Goal: Task Accomplishment & Management: Use online tool/utility

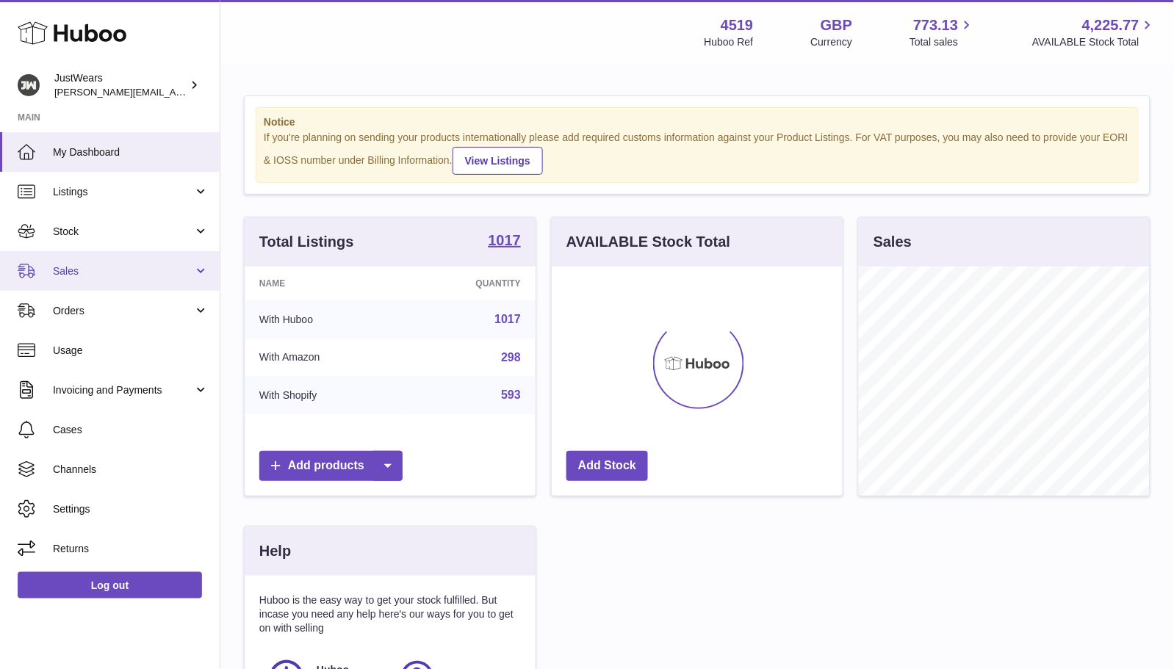
scroll to position [228, 290]
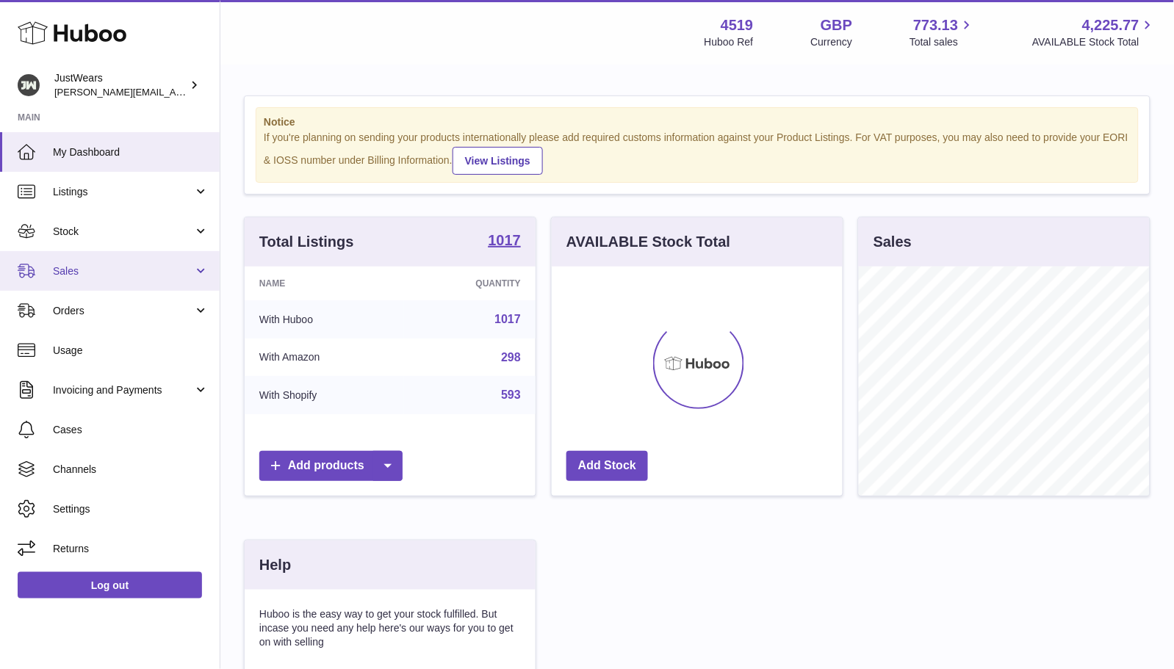
click at [167, 270] on span "Sales" at bounding box center [123, 271] width 140 height 14
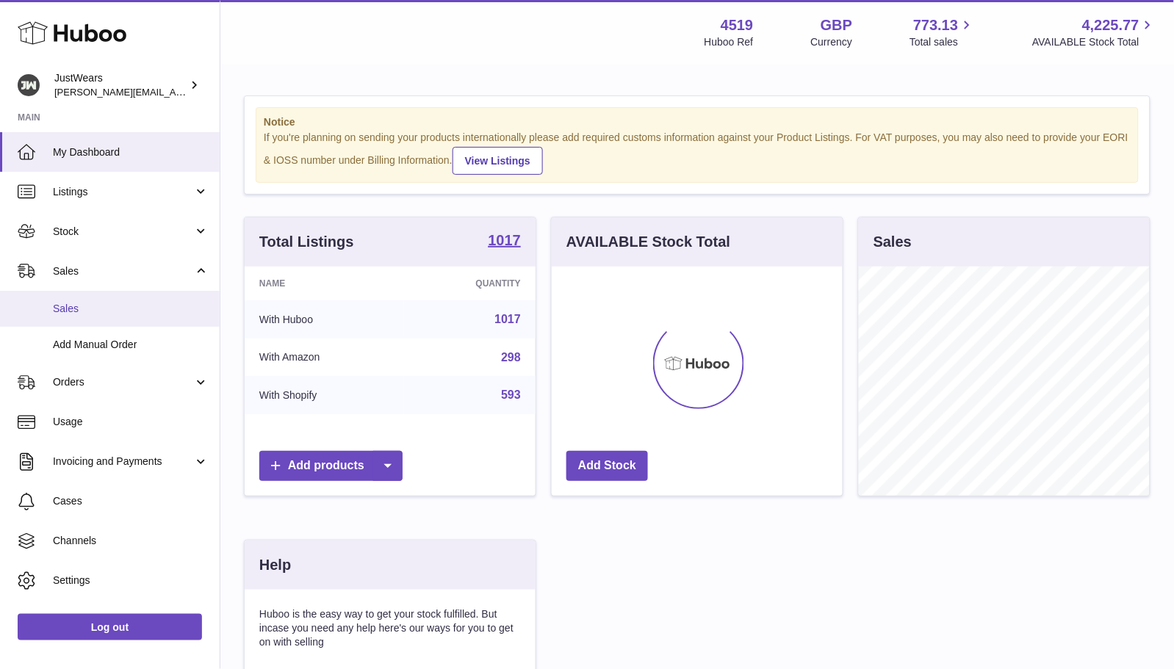
click at [144, 310] on span "Sales" at bounding box center [131, 309] width 156 height 14
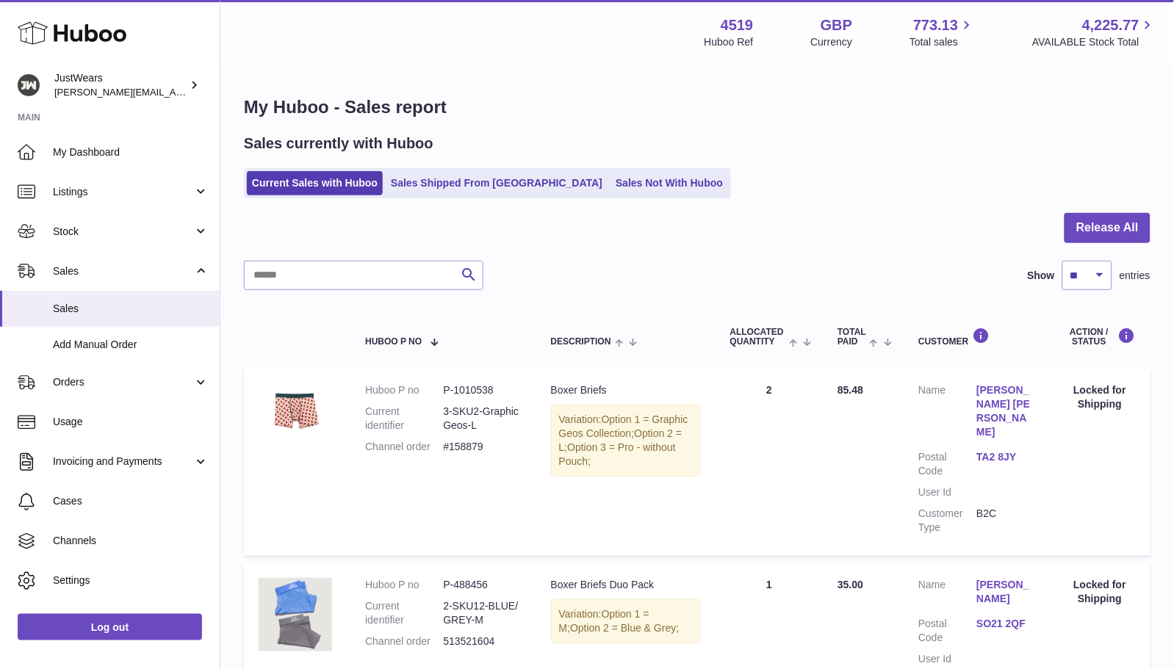
click at [101, 25] on icon at bounding box center [72, 32] width 109 height 29
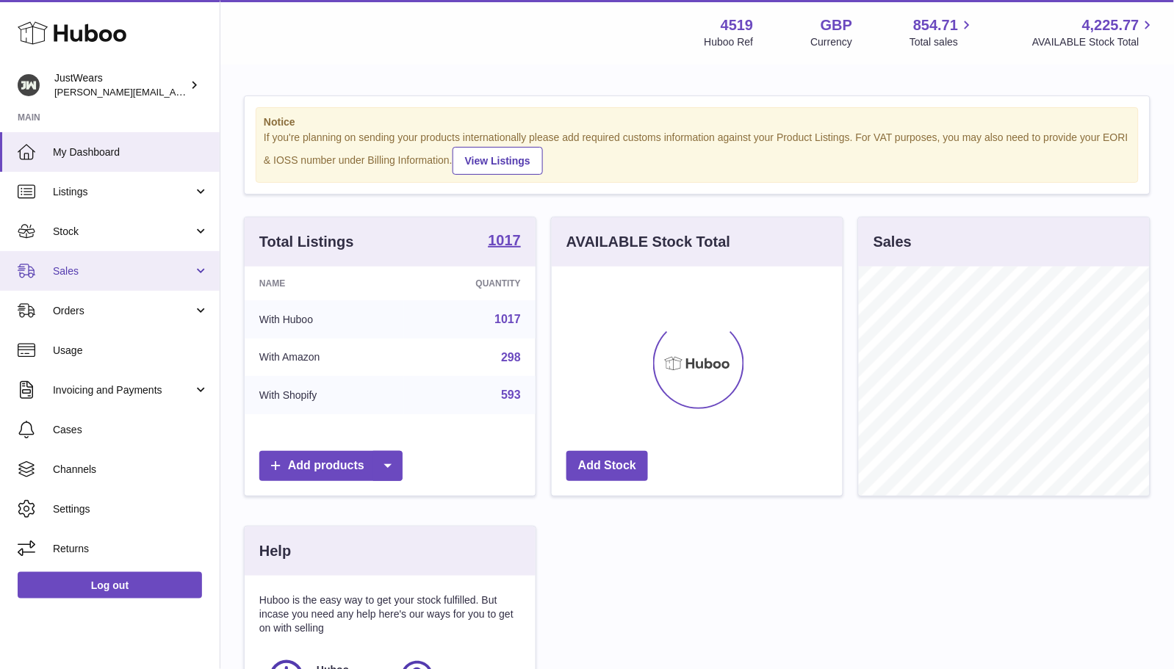
click at [145, 267] on span "Sales" at bounding box center [123, 271] width 140 height 14
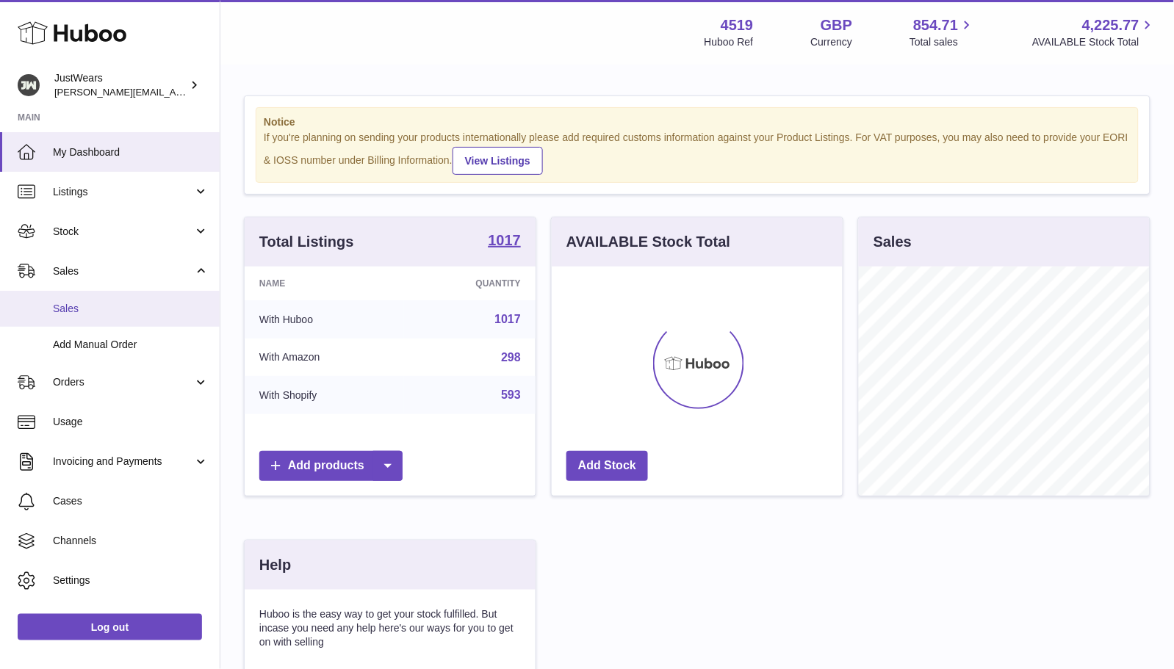
click at [145, 312] on span "Sales" at bounding box center [131, 309] width 156 height 14
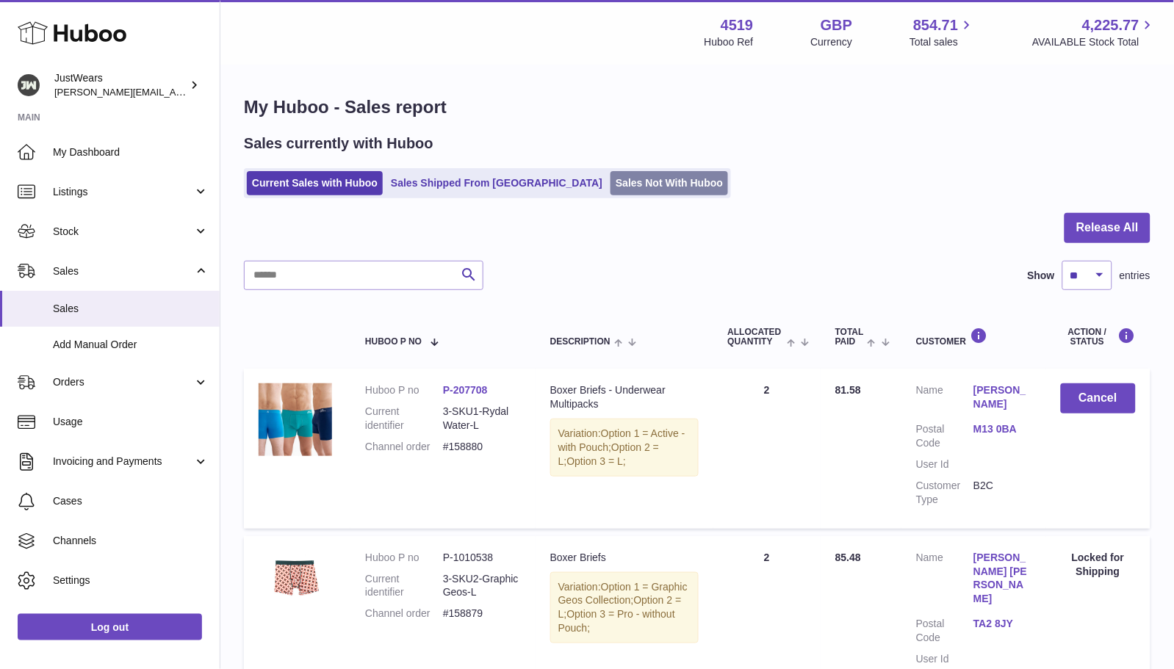
click at [611, 183] on link "Sales Not With Huboo" at bounding box center [670, 183] width 118 height 24
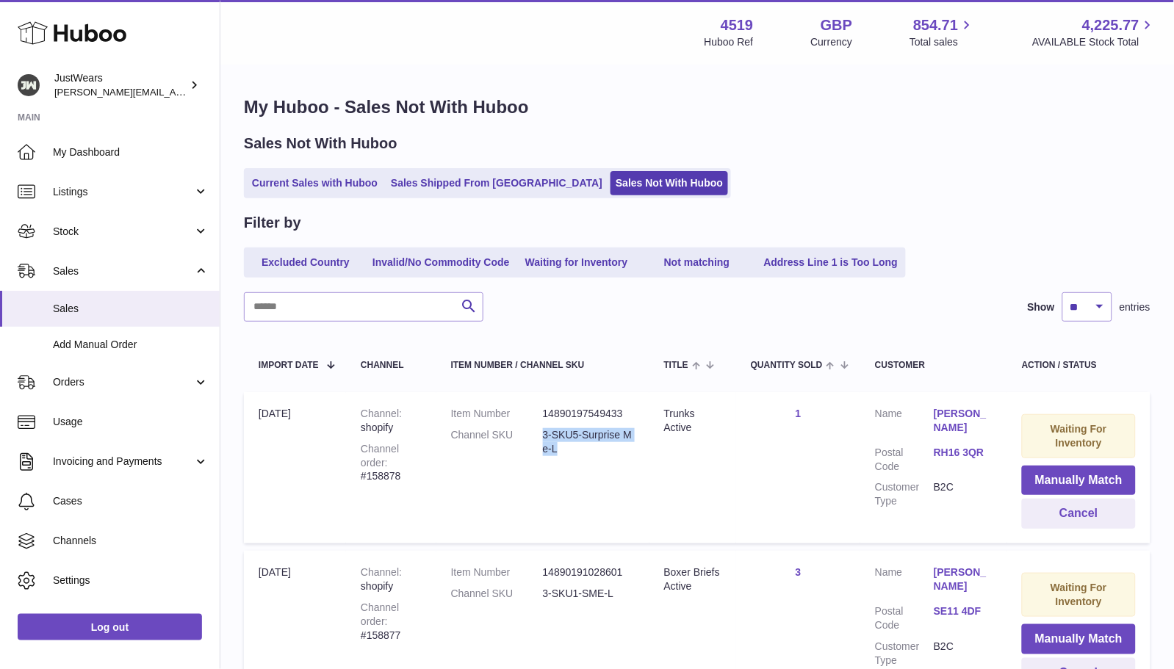
drag, startPoint x: 547, startPoint y: 439, endPoint x: 547, endPoint y: 425, distance: 14.7
click at [547, 428] on dd "3-SKU5-Surprise Me-L" at bounding box center [589, 442] width 92 height 28
copy dd "3-SKU5-Surprise Me-L"
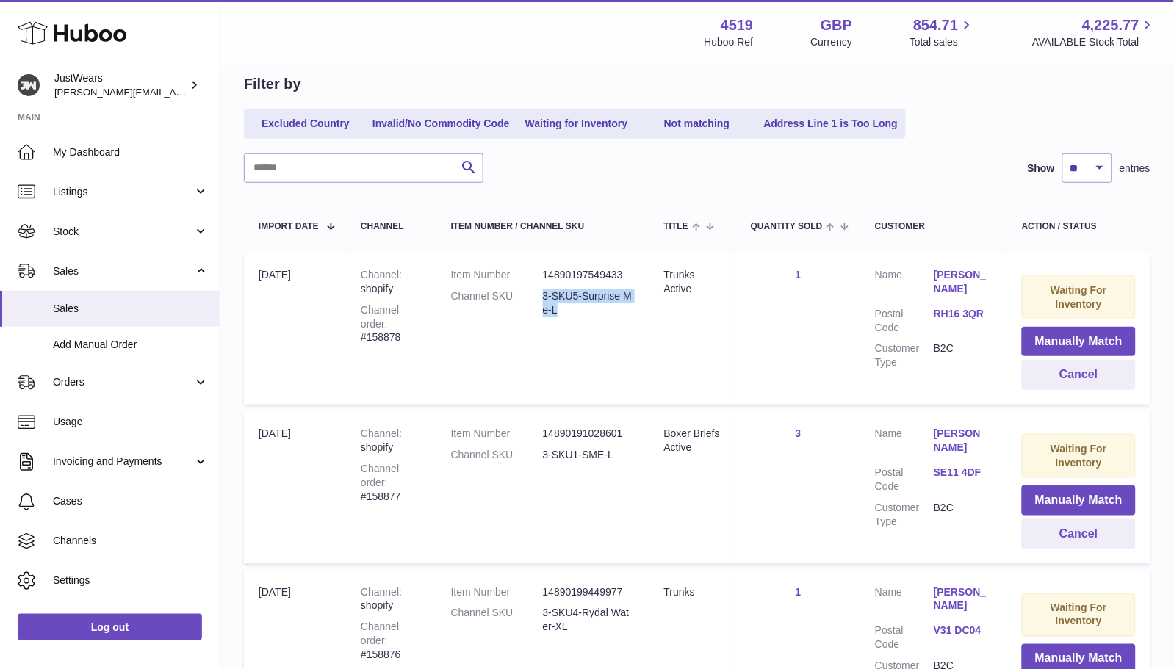
scroll to position [278, 0]
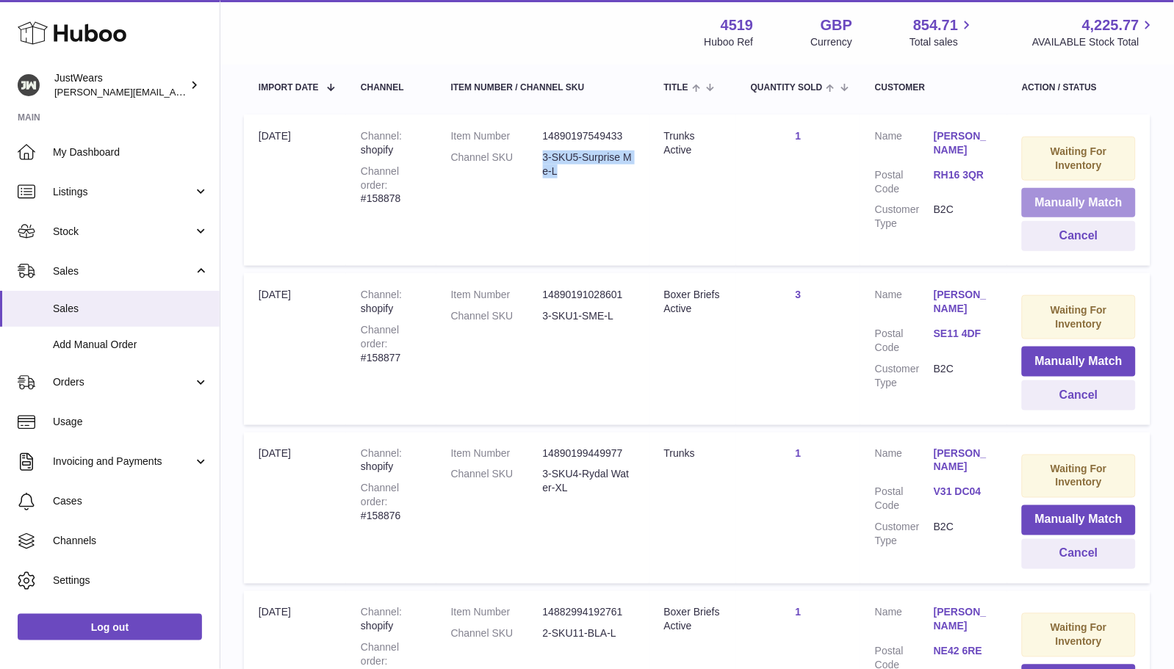
click at [1074, 198] on button "Manually Match" at bounding box center [1079, 203] width 114 height 30
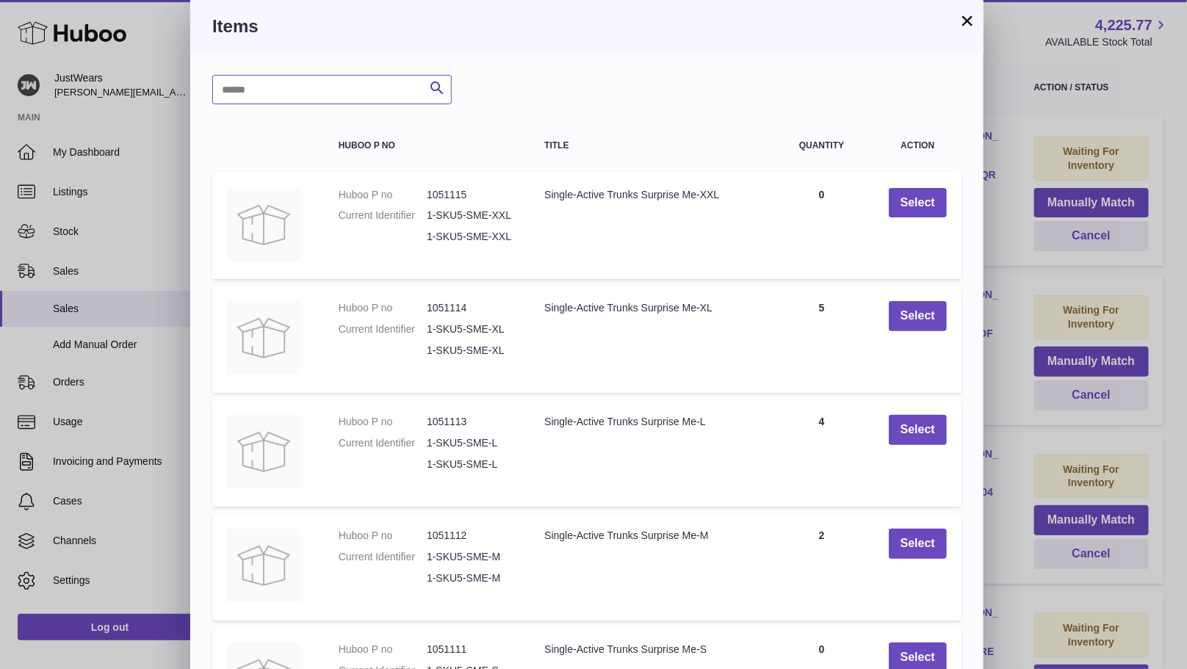
click at [242, 86] on input "text" at bounding box center [332, 89] width 240 height 29
paste input "**********"
click at [270, 87] on input "**********" at bounding box center [332, 89] width 240 height 29
drag, startPoint x: 270, startPoint y: 87, endPoint x: 304, endPoint y: 92, distance: 34.2
click at [304, 92] on input "**********" at bounding box center [332, 89] width 240 height 29
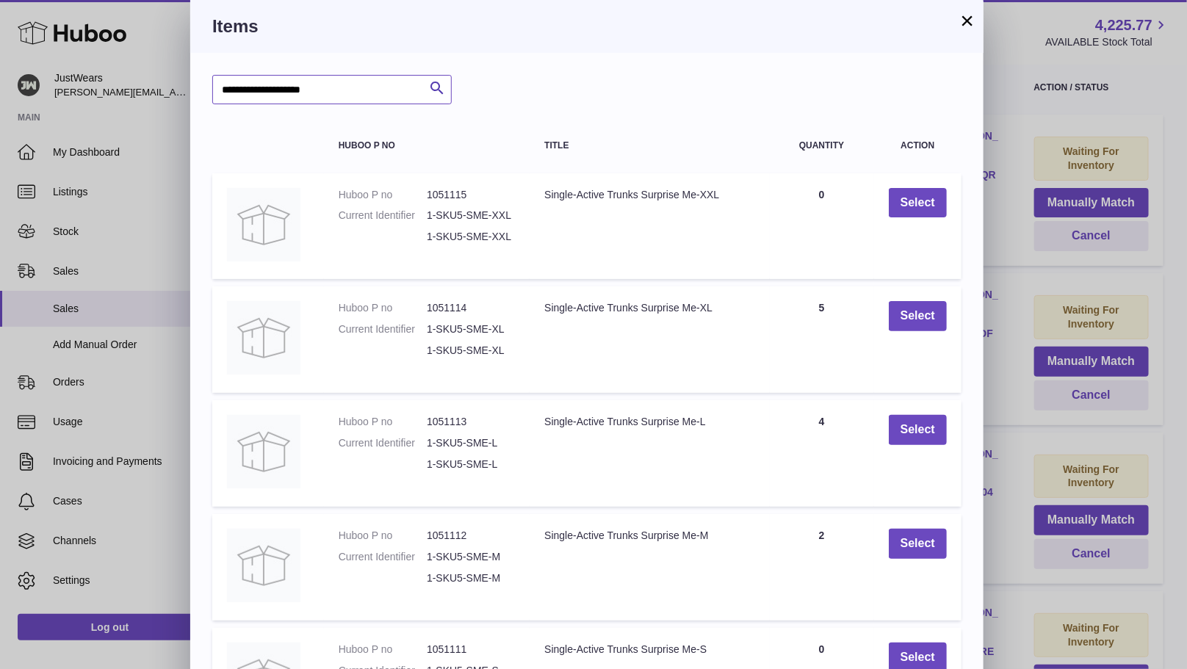
type input "**********"
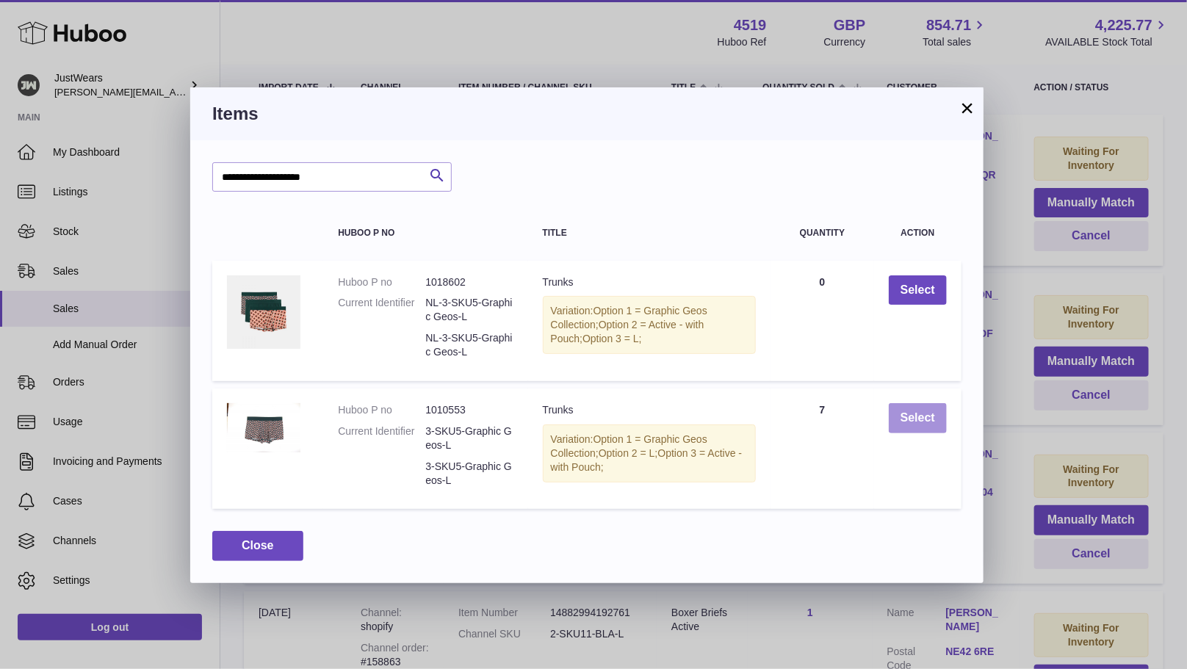
click at [908, 417] on button "Select" at bounding box center [918, 418] width 58 height 30
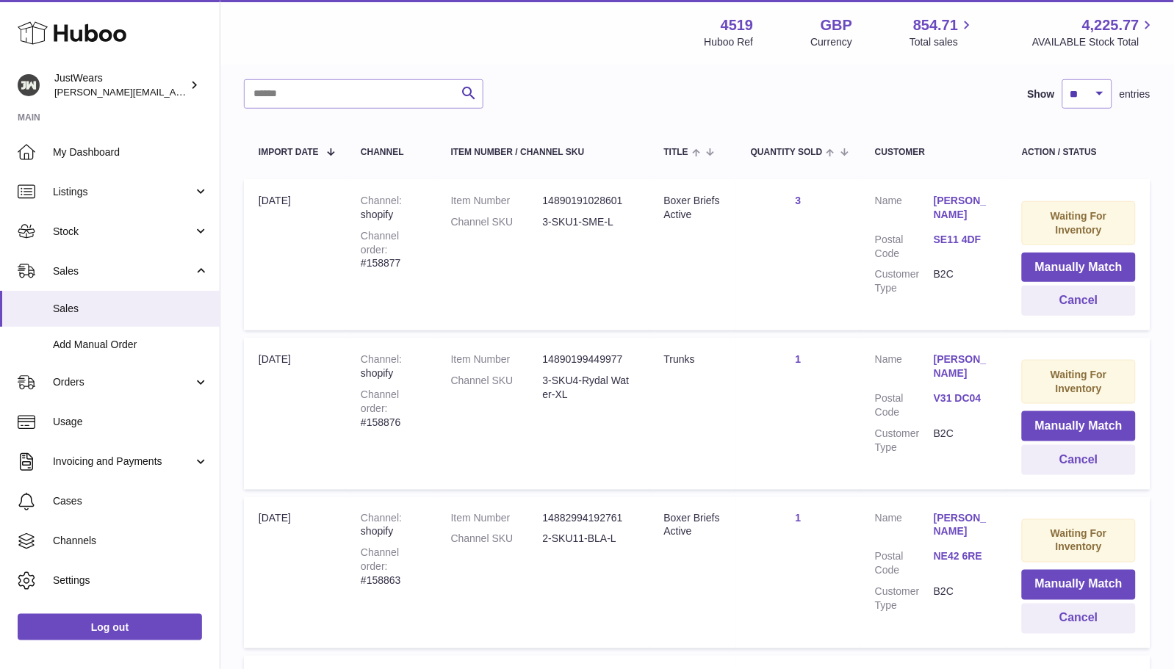
scroll to position [204, 0]
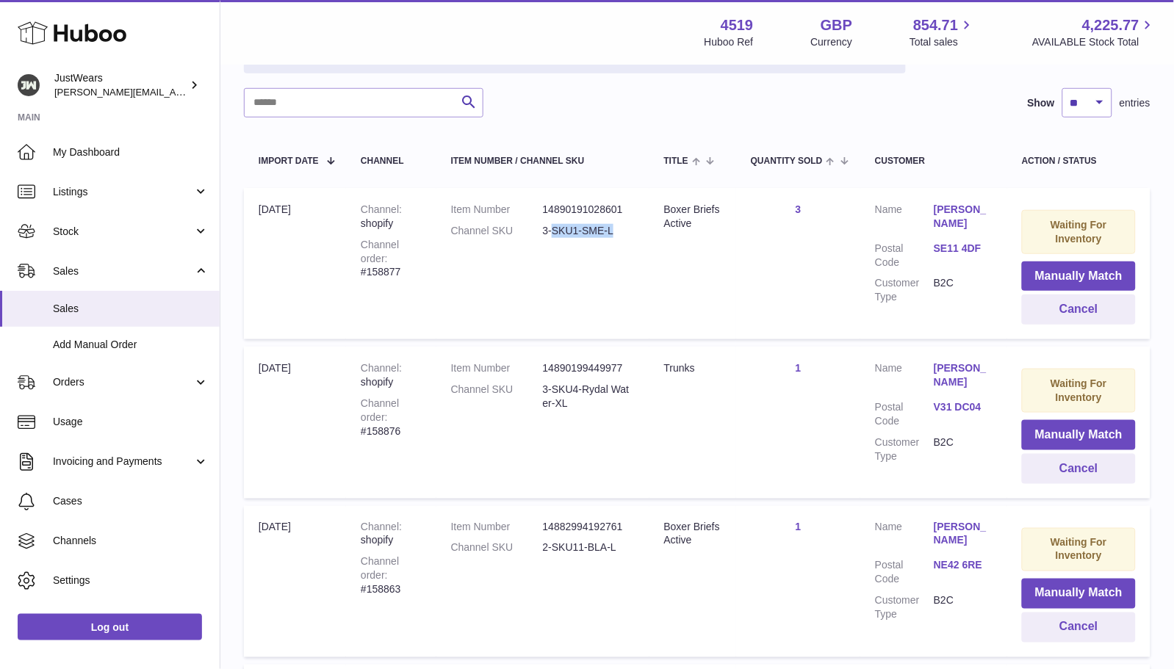
drag, startPoint x: 625, startPoint y: 227, endPoint x: 555, endPoint y: 232, distance: 69.3
click at [555, 232] on dd "3-SKU1-SME-L" at bounding box center [589, 231] width 92 height 14
copy dd "SKU1-SME-L"
click at [1059, 268] on button "Manually Match" at bounding box center [1079, 277] width 114 height 30
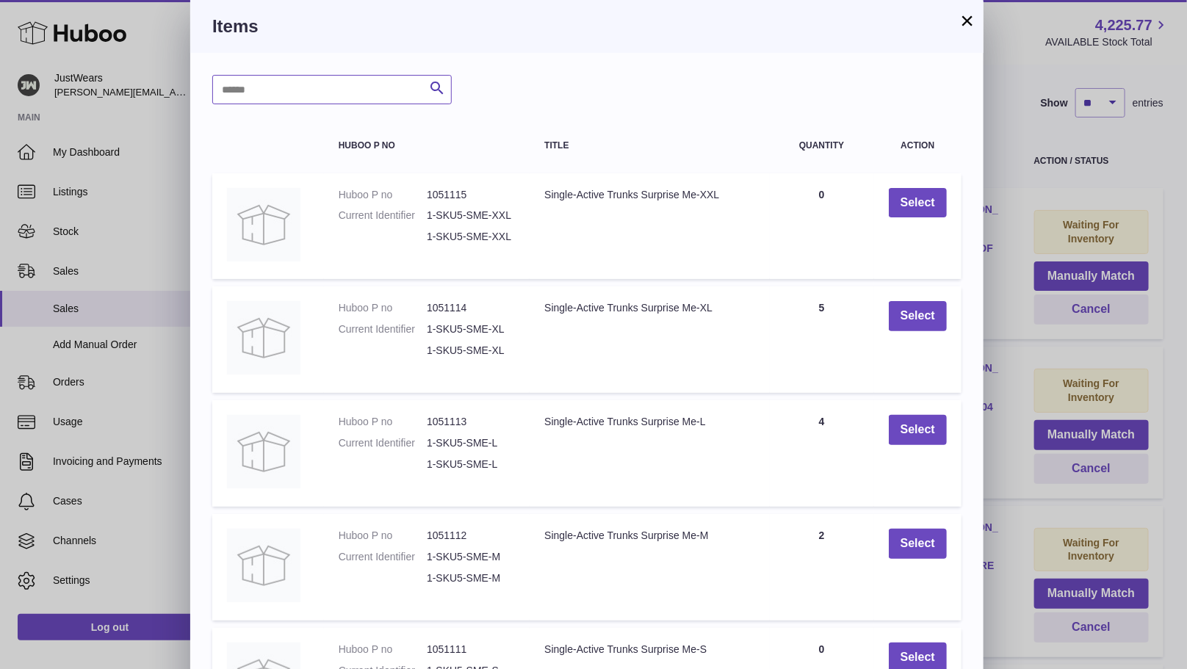
click at [336, 95] on input "text" at bounding box center [332, 89] width 240 height 29
paste input "**********"
click at [218, 94] on input "**********" at bounding box center [332, 89] width 240 height 29
type input "**********"
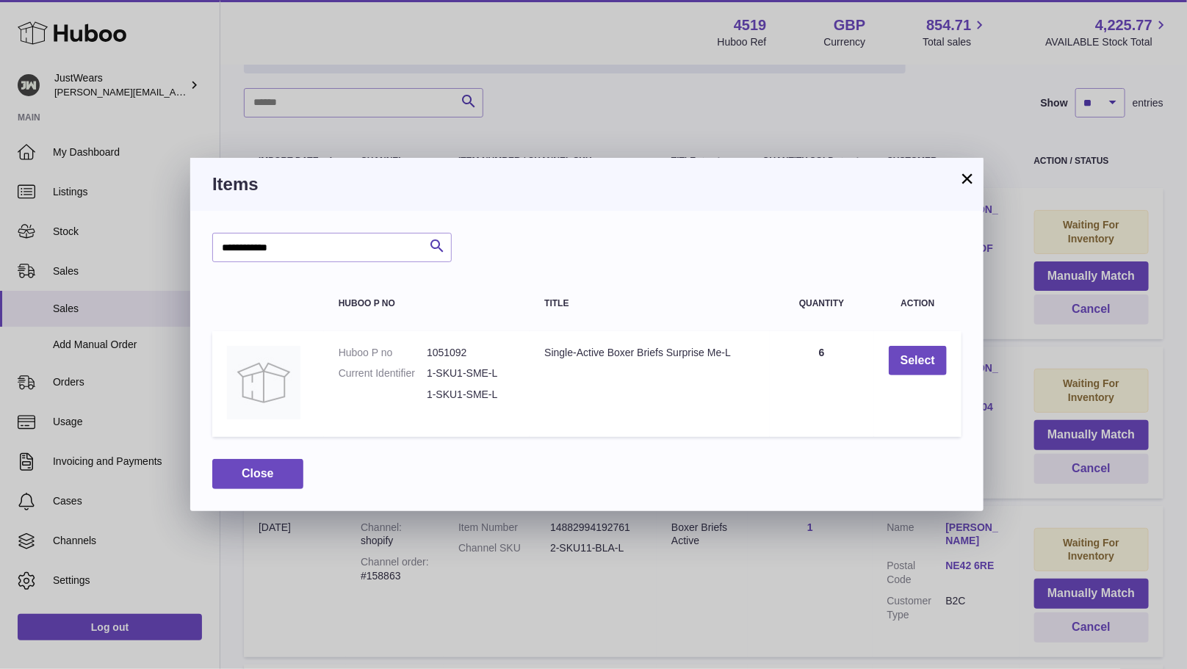
click at [967, 185] on button "×" at bounding box center [968, 179] width 18 height 18
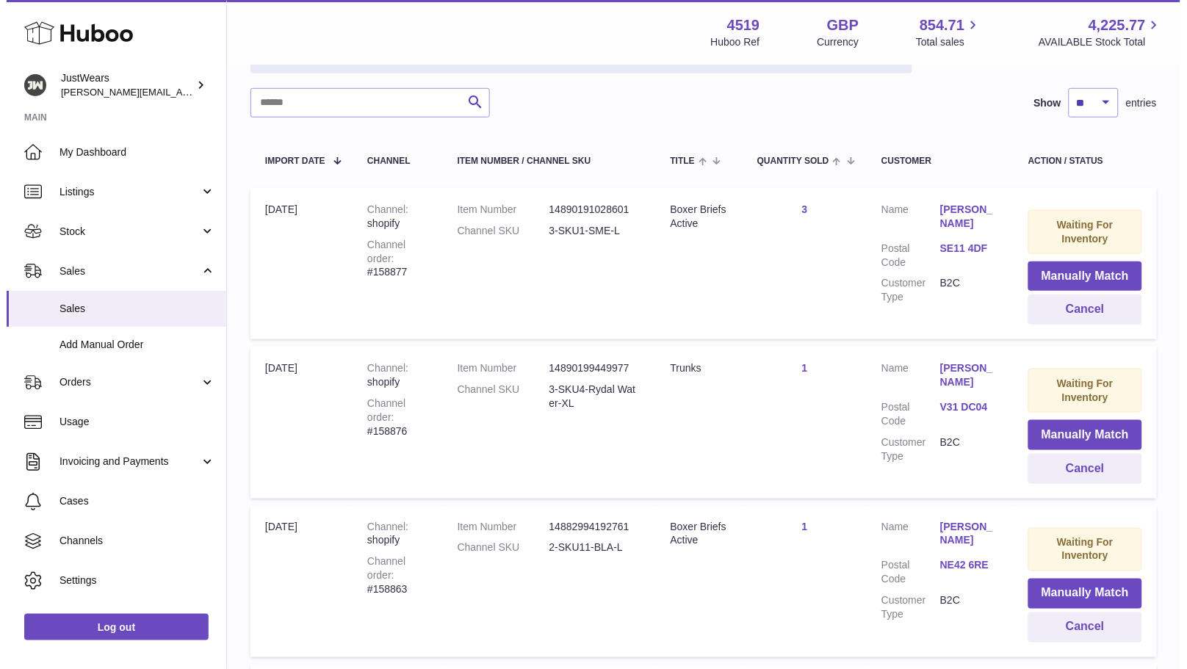
scroll to position [207, 0]
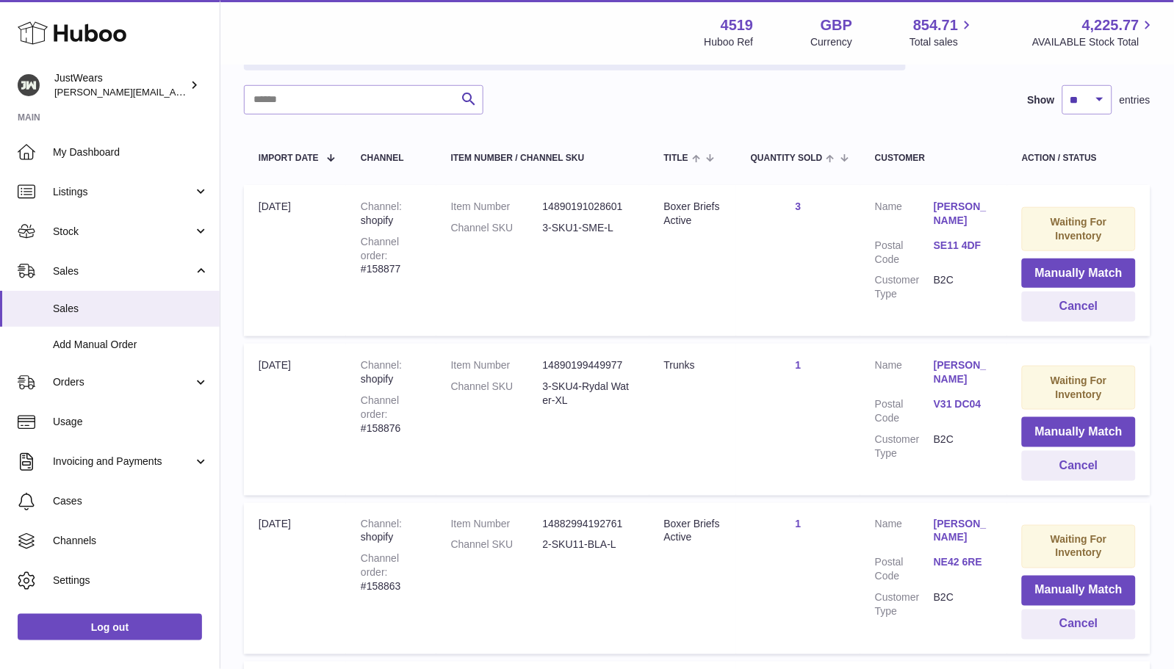
click at [954, 390] on dl "Customer Name Michael Lawrence Postal Code V31 DC04 Customer Type B2C" at bounding box center [934, 413] width 118 height 109
click at [954, 402] on link "V31 DC04" at bounding box center [963, 404] width 59 height 14
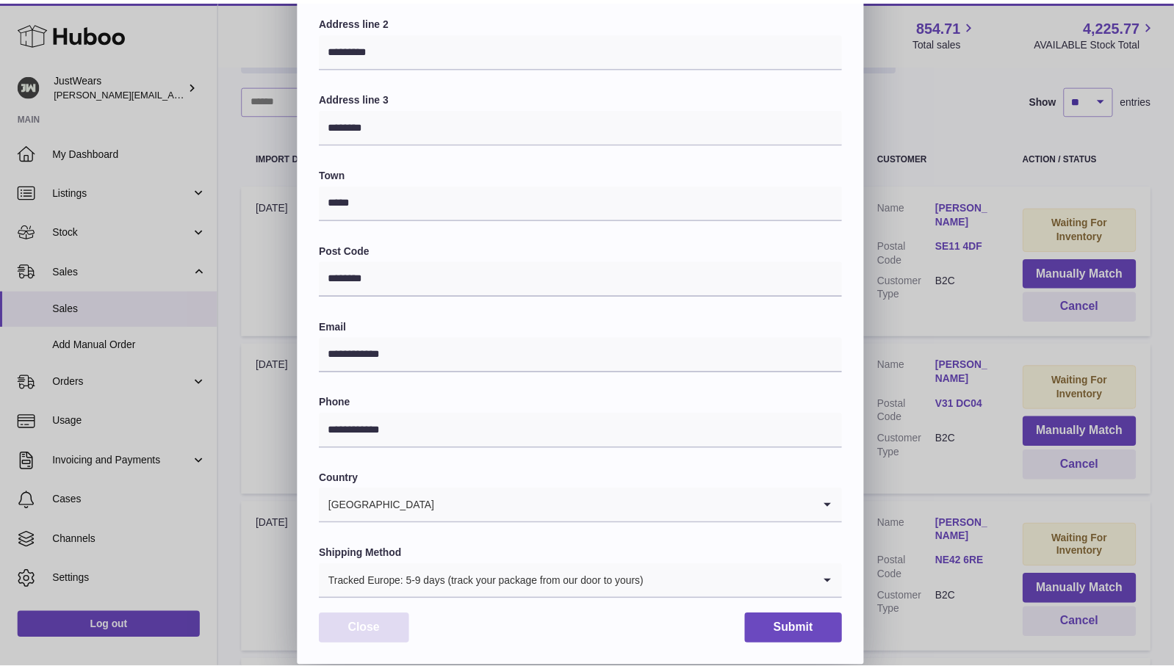
scroll to position [212, 0]
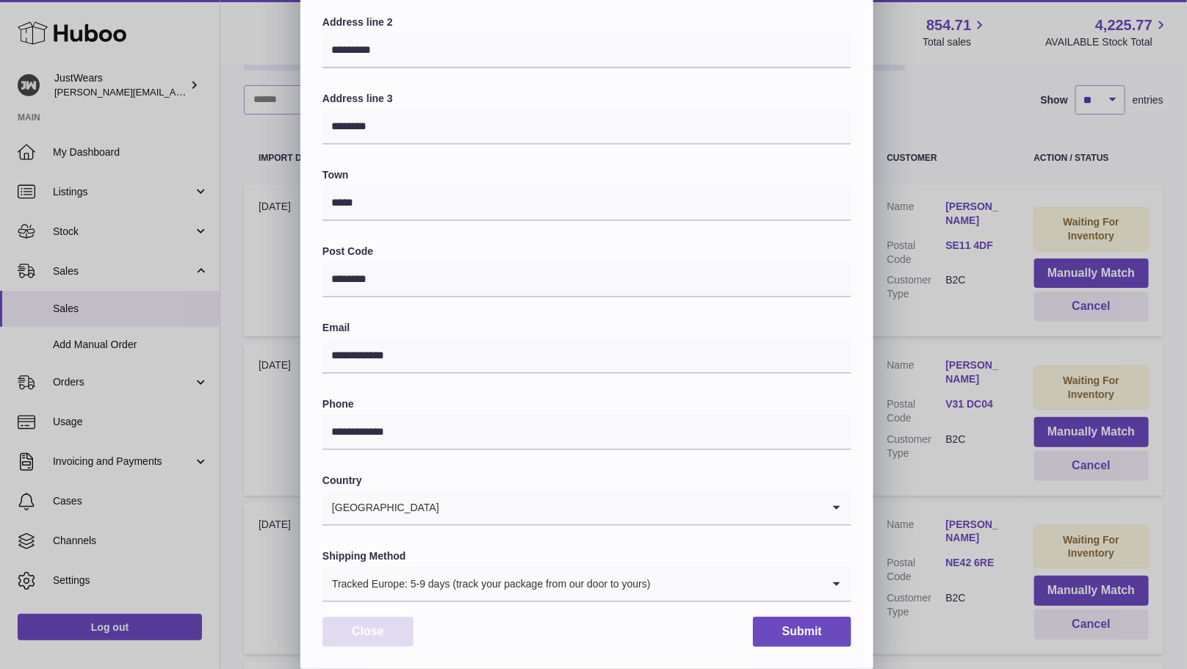
click at [359, 630] on button "Close" at bounding box center [368, 632] width 91 height 30
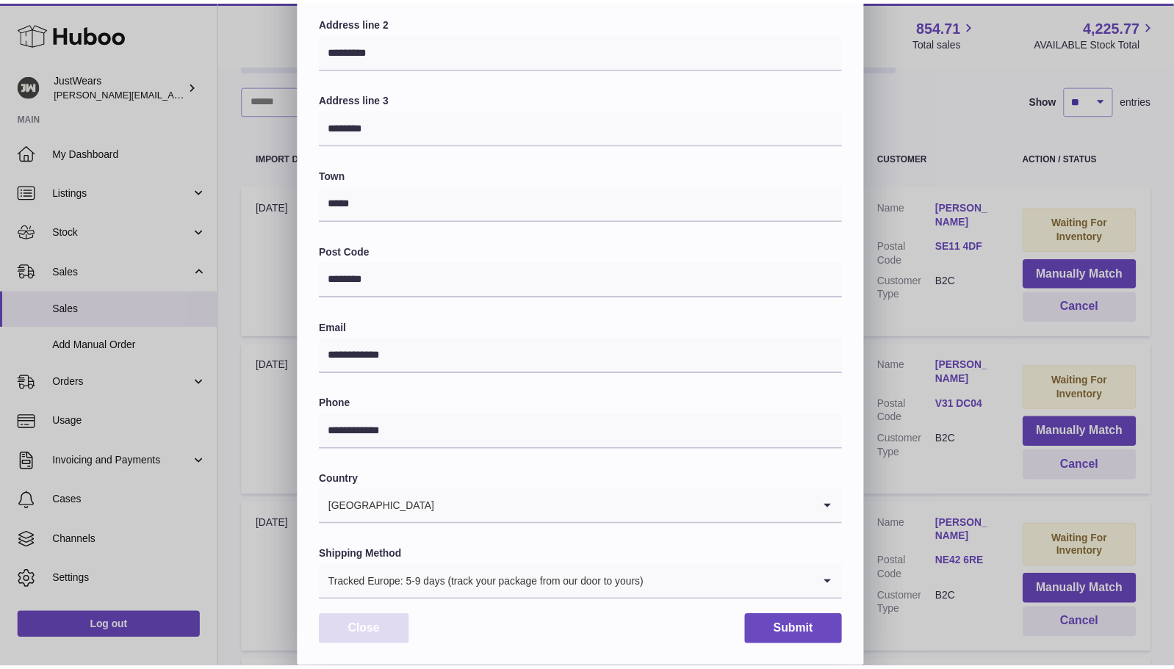
scroll to position [0, 0]
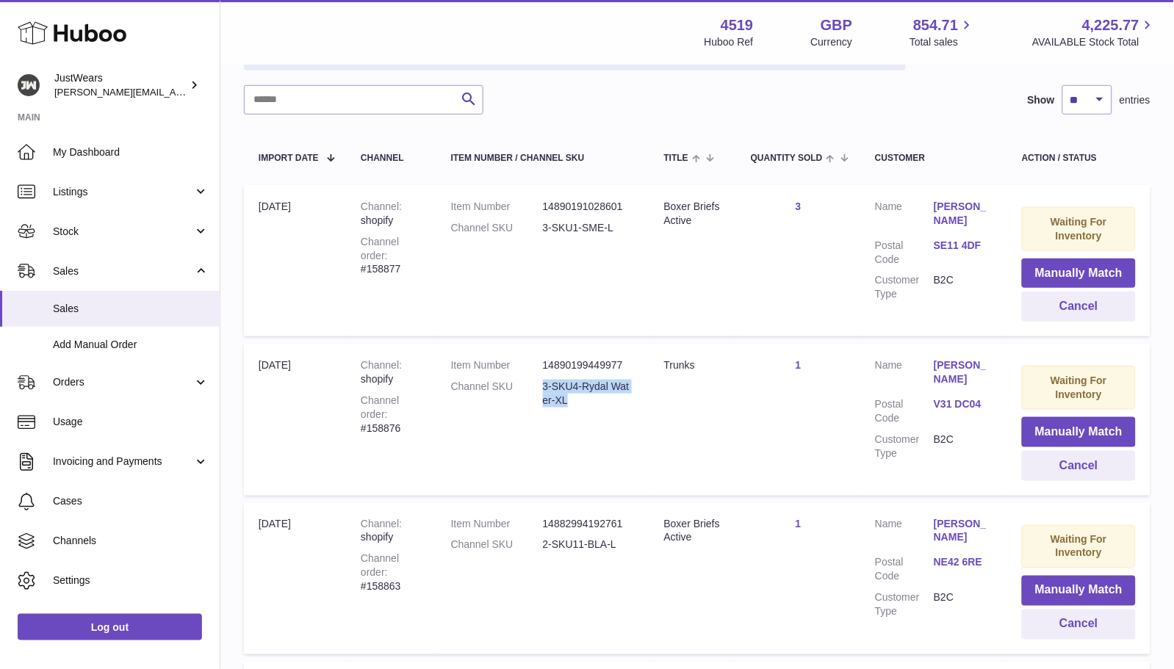
drag, startPoint x: 581, startPoint y: 394, endPoint x: 544, endPoint y: 386, distance: 37.6
click at [544, 386] on dl "Item Number 14890199449977 Channel SKU 3-SKU4-Rydal Water-XL" at bounding box center [543, 387] width 184 height 57
click at [543, 386] on dt "Channel SKU" at bounding box center [497, 394] width 92 height 28
drag, startPoint x: 544, startPoint y: 386, endPoint x: 555, endPoint y: 386, distance: 11.0
click at [555, 386] on dl "Item Number 14890199449977 Channel SKU 3-SKU4-Rydal Water-XL" at bounding box center [543, 387] width 184 height 57
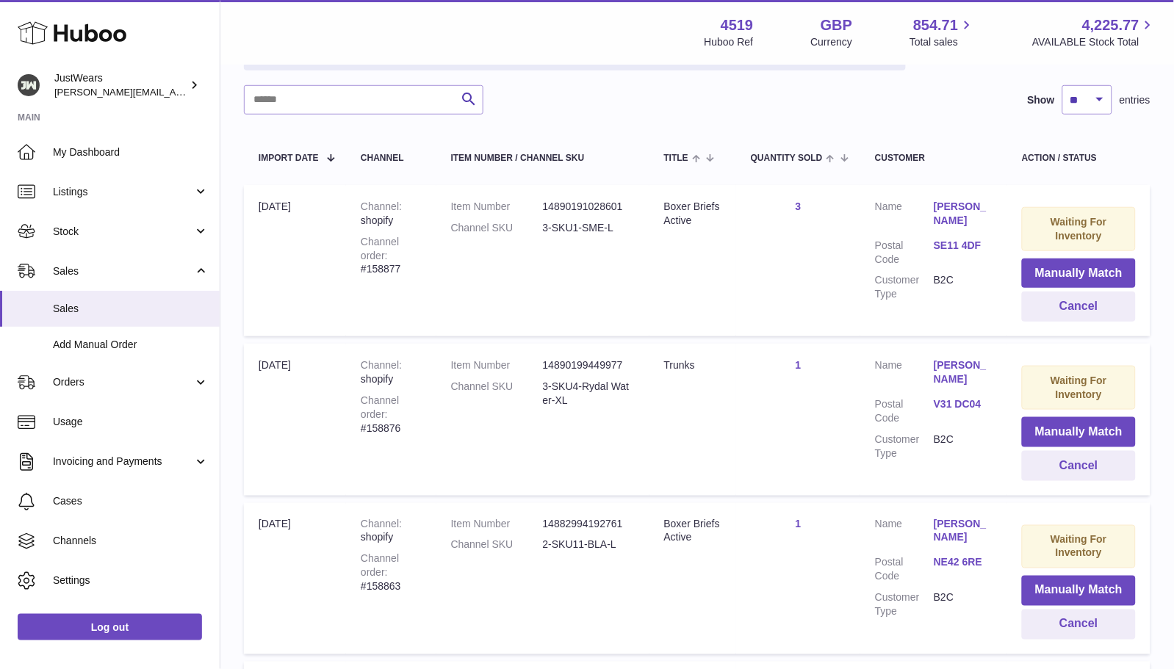
click at [578, 393] on dd "3-SKU4-Rydal Water-XL" at bounding box center [589, 394] width 92 height 28
drag, startPoint x: 575, startPoint y: 393, endPoint x: 547, endPoint y: 380, distance: 30.9
click at [547, 380] on dd "3-SKU4-Rydal Water-XL" at bounding box center [589, 394] width 92 height 28
copy dd "3-SKU4-Rydal Water-XL"
click at [1049, 428] on button "Manually Match" at bounding box center [1079, 432] width 114 height 30
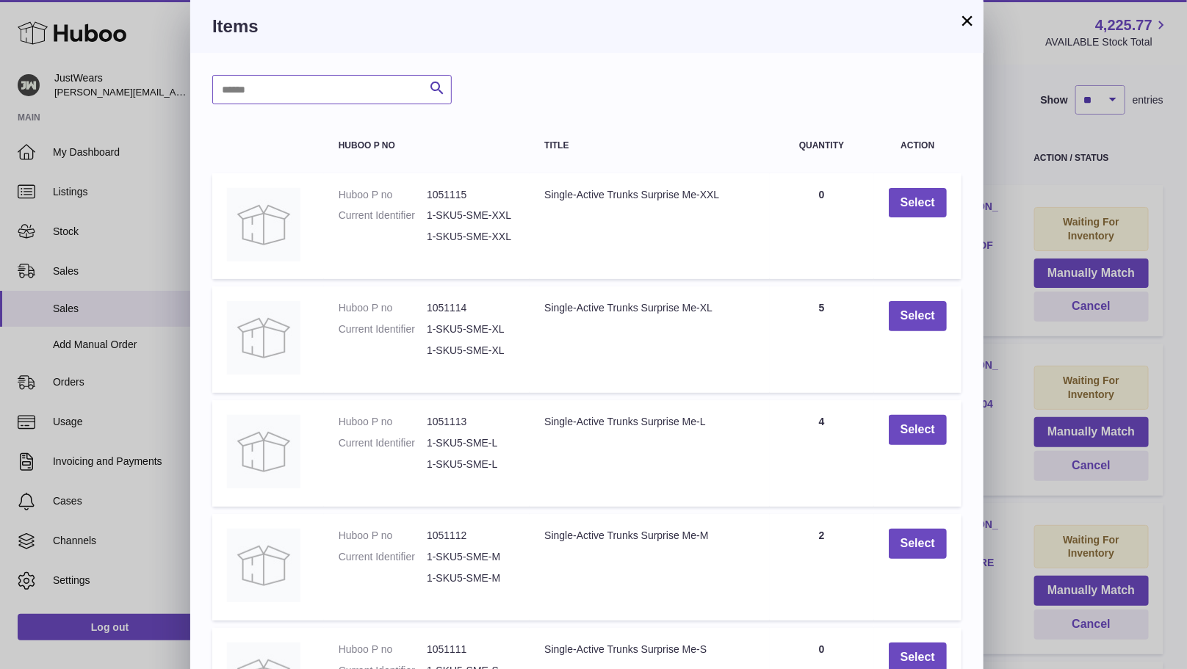
click at [364, 84] on input "text" at bounding box center [332, 89] width 240 height 29
paste input "**********"
type input "**********"
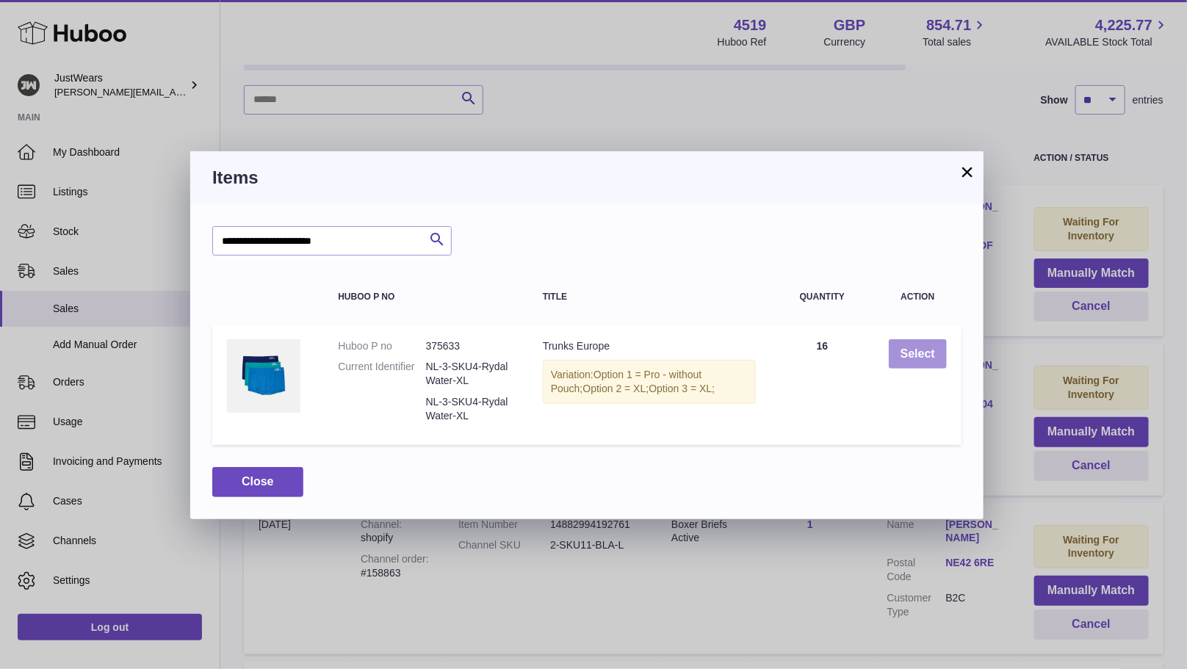
click at [946, 343] on button "Select" at bounding box center [918, 354] width 58 height 30
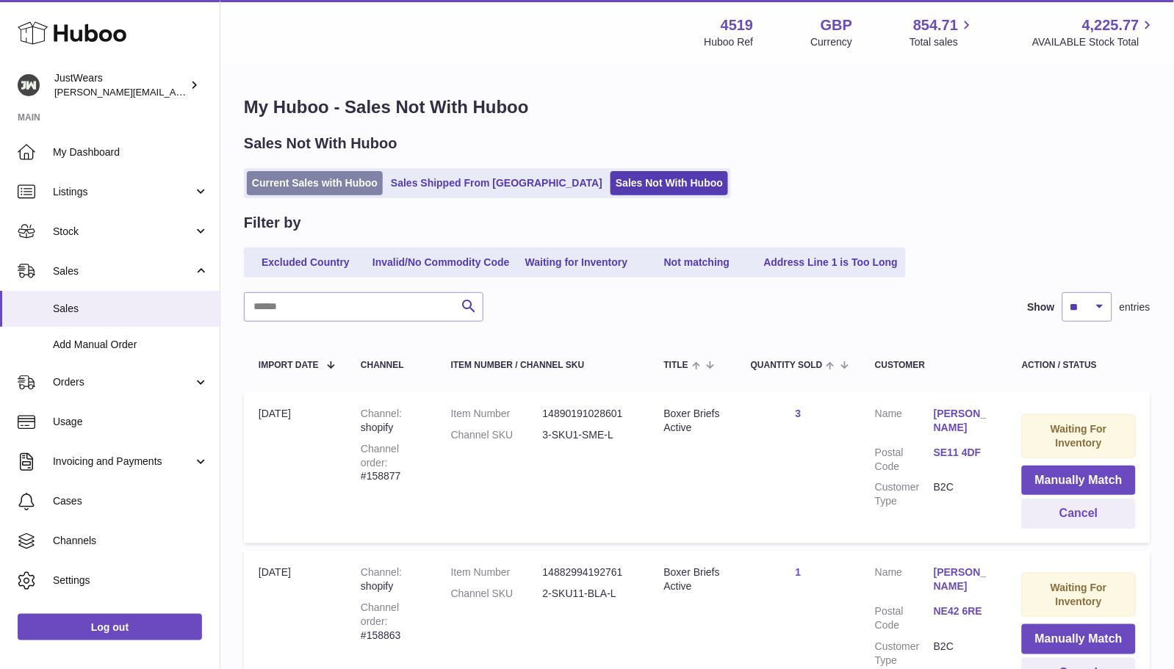
click at [341, 192] on link "Current Sales with Huboo" at bounding box center [315, 183] width 136 height 24
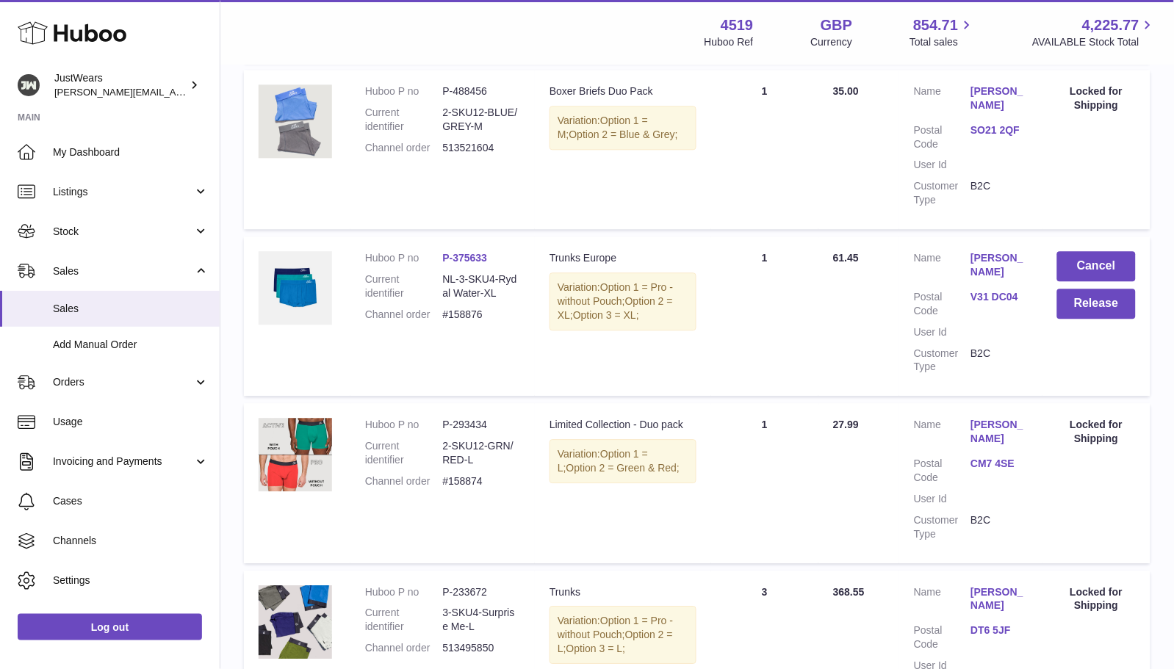
scroll to position [1502, 0]
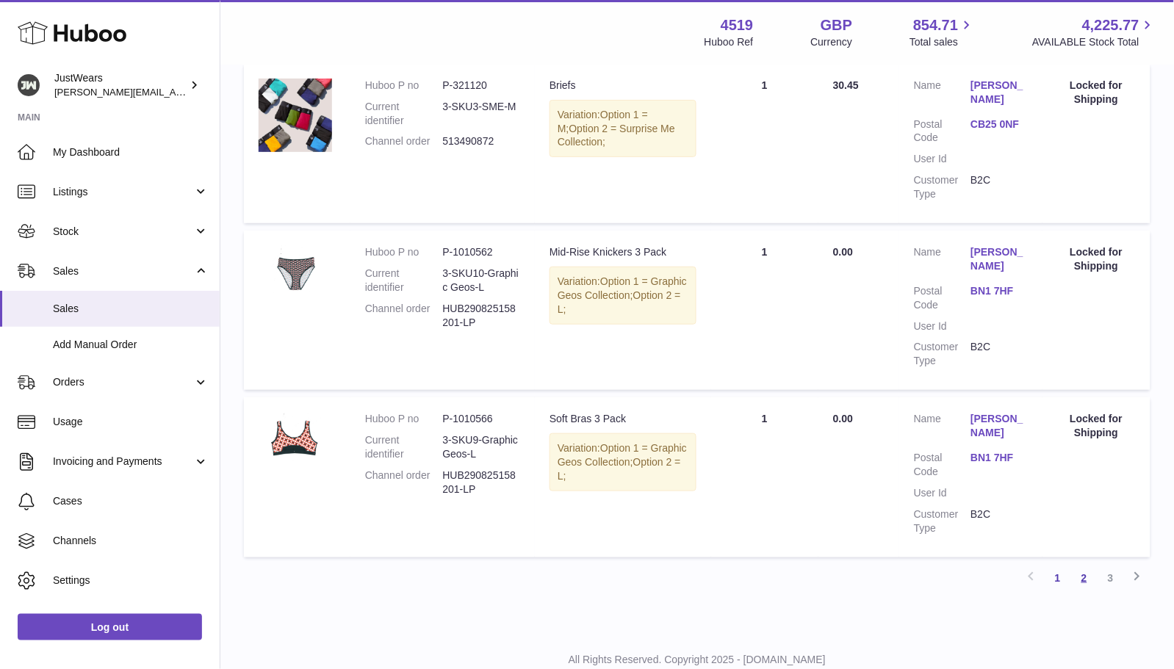
click at [1093, 565] on link "2" at bounding box center [1084, 578] width 26 height 26
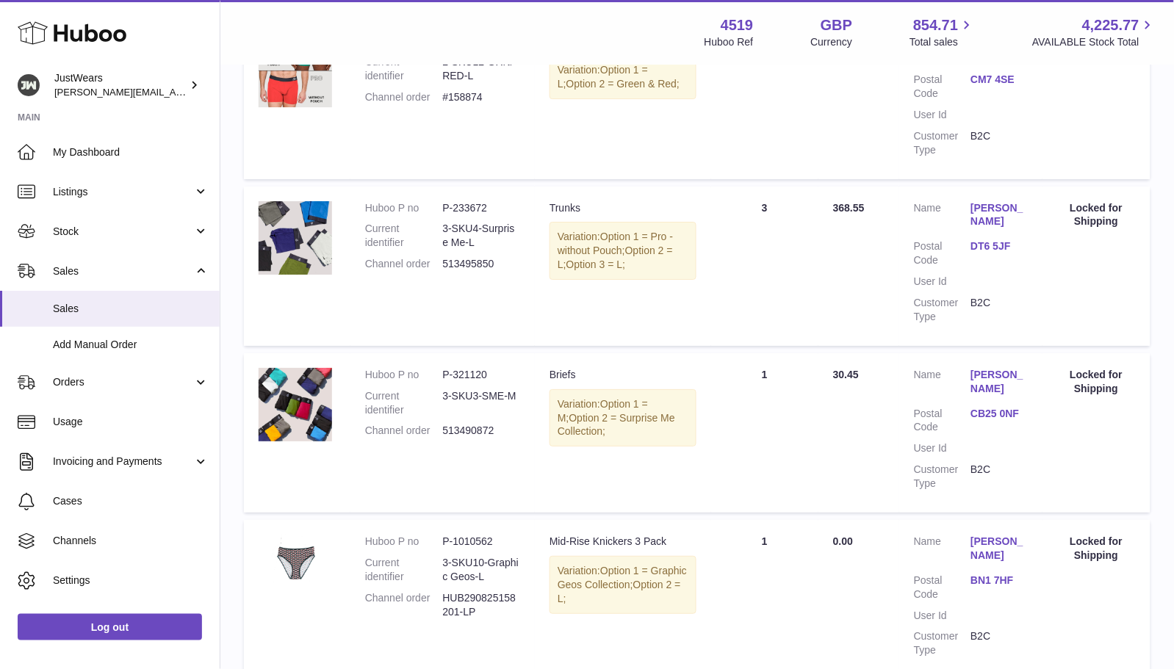
scroll to position [1502, 0]
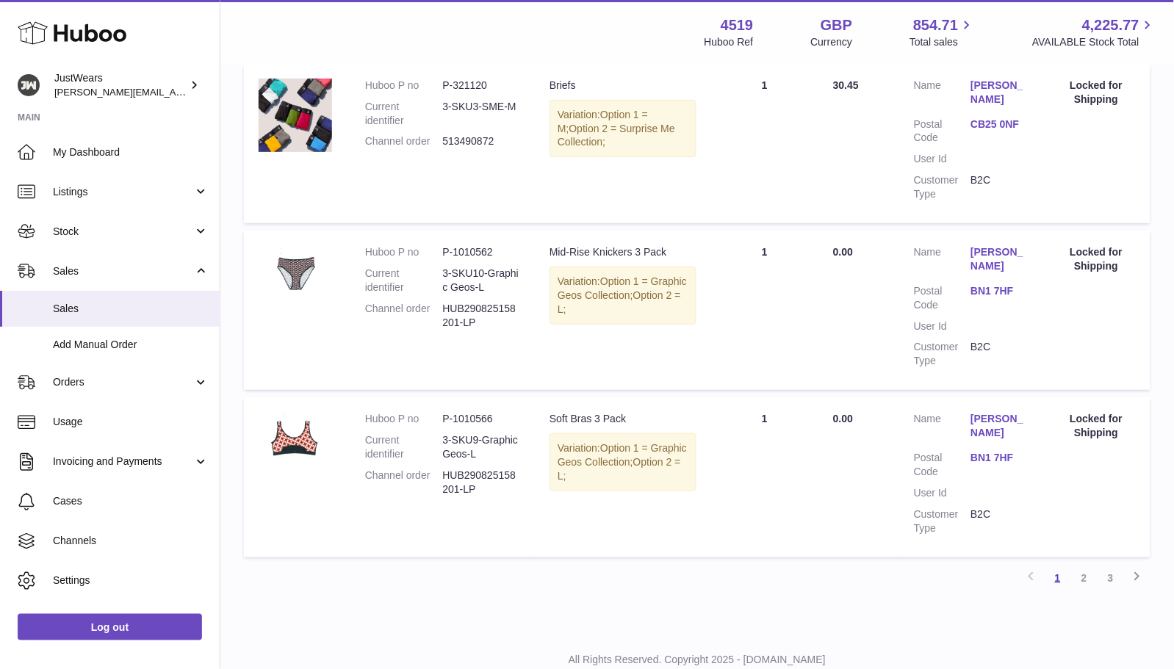
click at [1065, 565] on link "1" at bounding box center [1058, 578] width 26 height 26
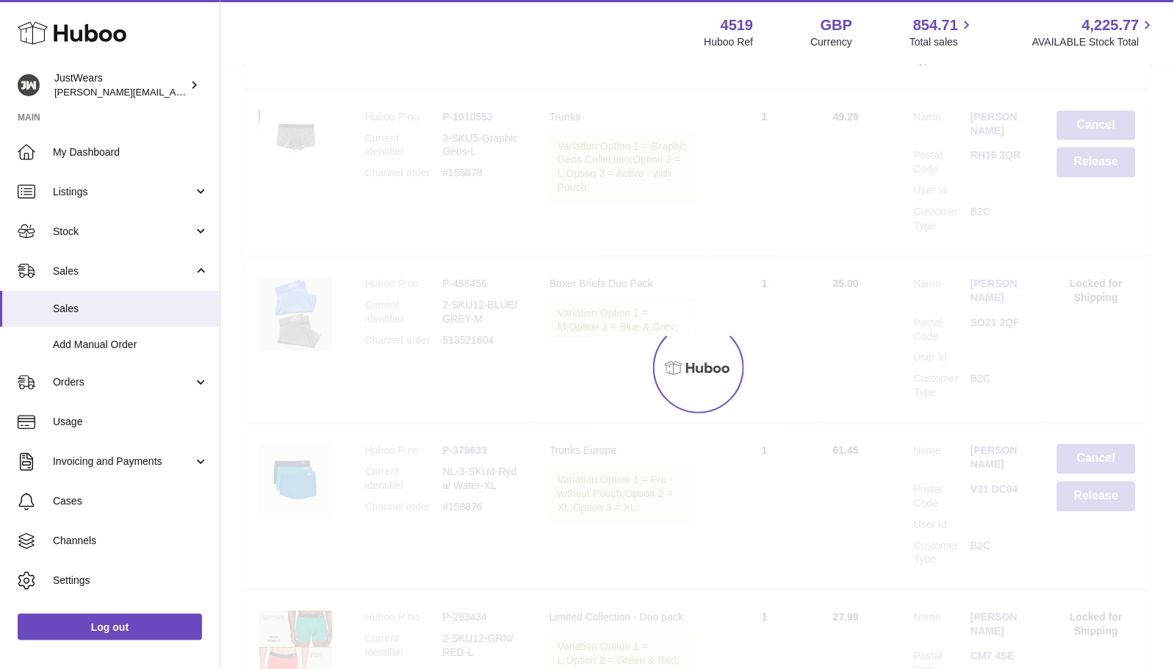
scroll to position [66, 0]
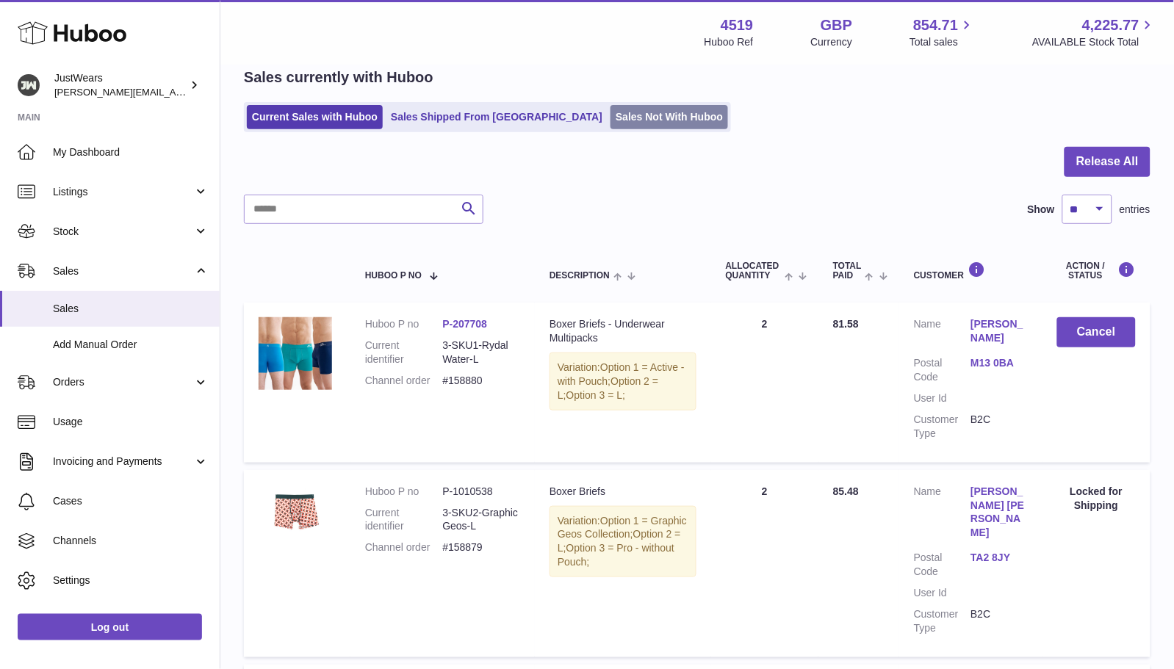
click at [611, 121] on link "Sales Not With Huboo" at bounding box center [670, 117] width 118 height 24
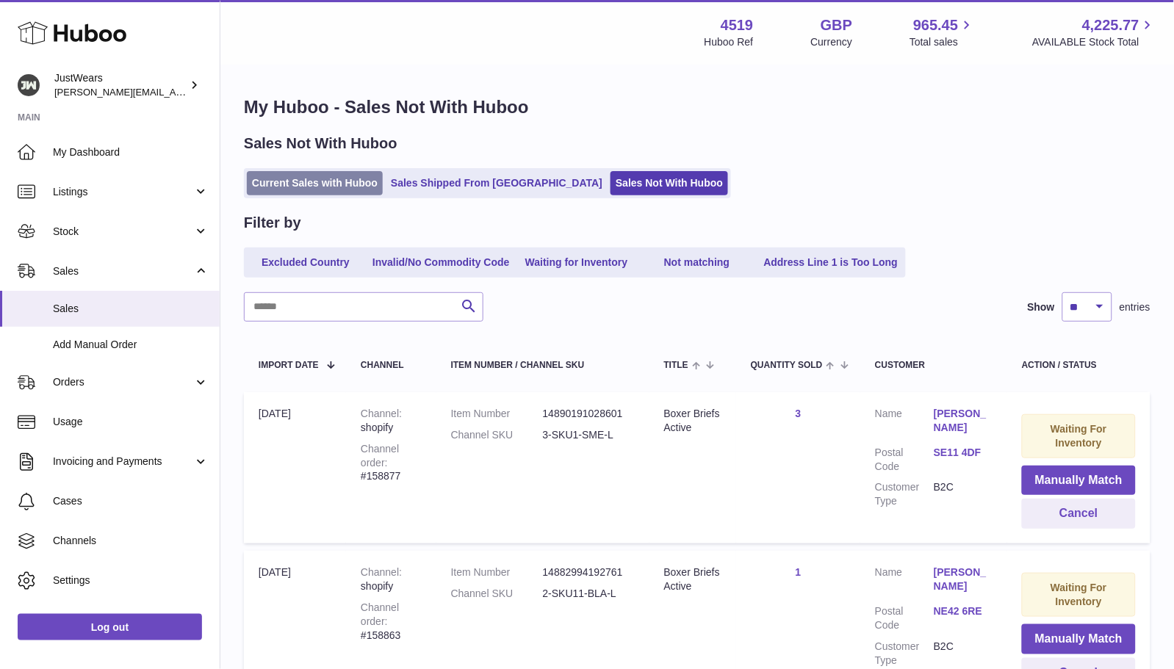
click at [336, 180] on link "Current Sales with Huboo" at bounding box center [315, 183] width 136 height 24
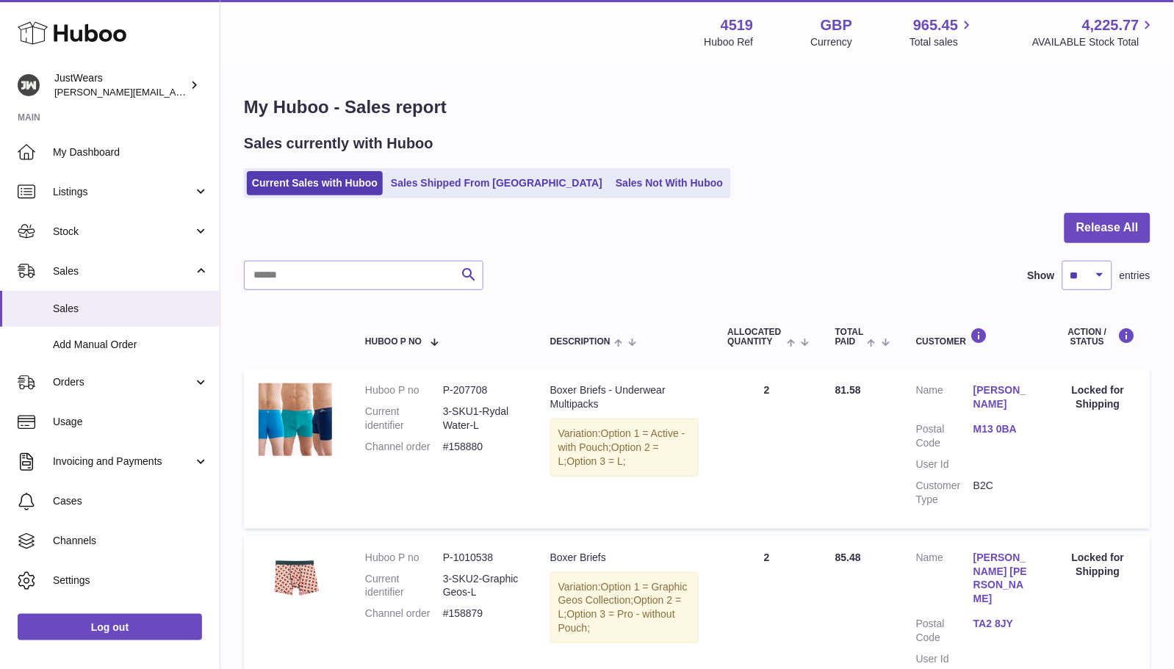
click at [611, 183] on link "Sales Not With Huboo" at bounding box center [670, 183] width 118 height 24
click at [611, 180] on link "Sales Not With Huboo" at bounding box center [670, 183] width 118 height 24
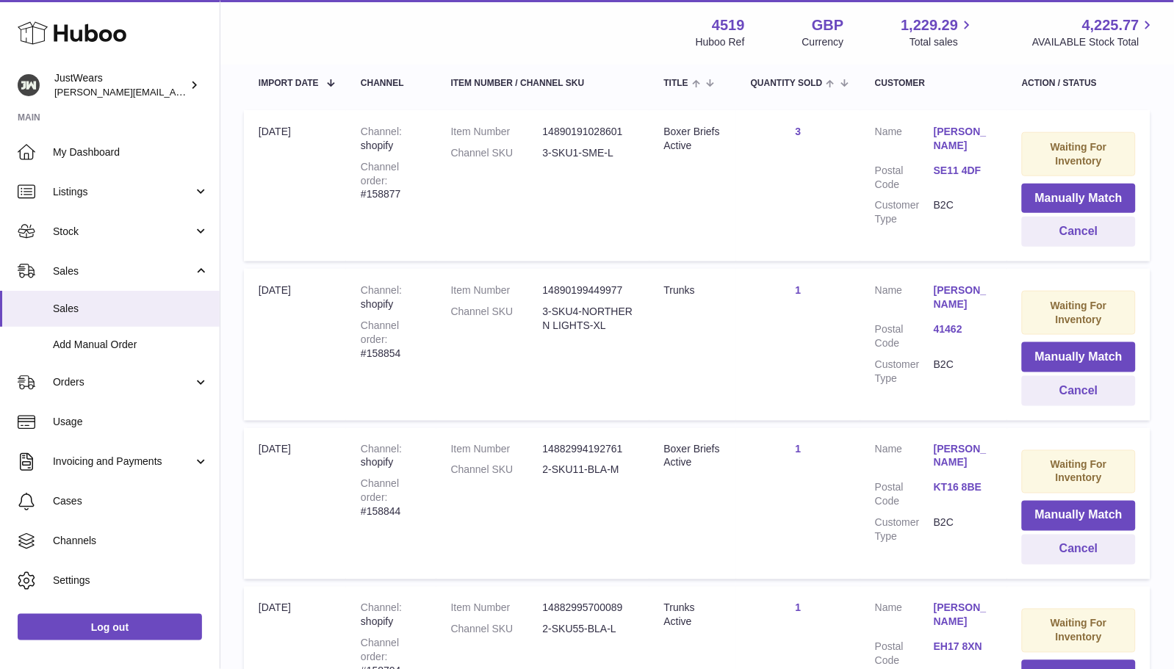
scroll to position [425, 0]
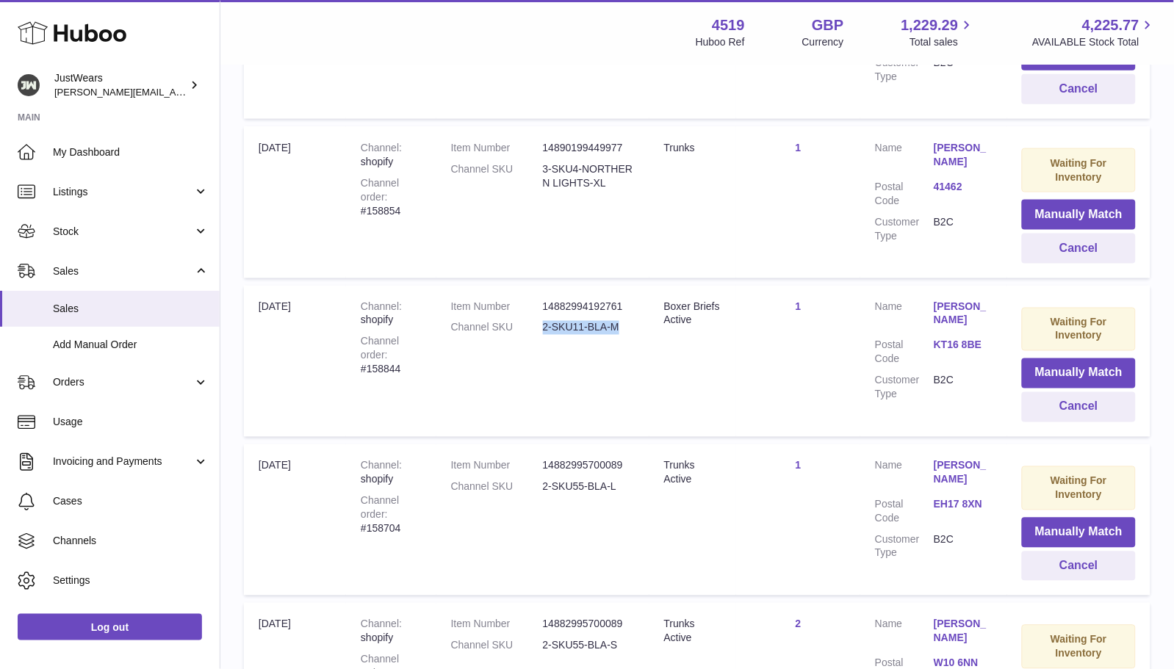
drag, startPoint x: 636, startPoint y: 317, endPoint x: 545, endPoint y: 320, distance: 90.4
click at [545, 321] on dd "2-SKU11-BLA-M" at bounding box center [589, 328] width 92 height 14
copy dd "2-SKU11-BLA-M"
click at [1067, 363] on button "Manually Match" at bounding box center [1079, 374] width 114 height 30
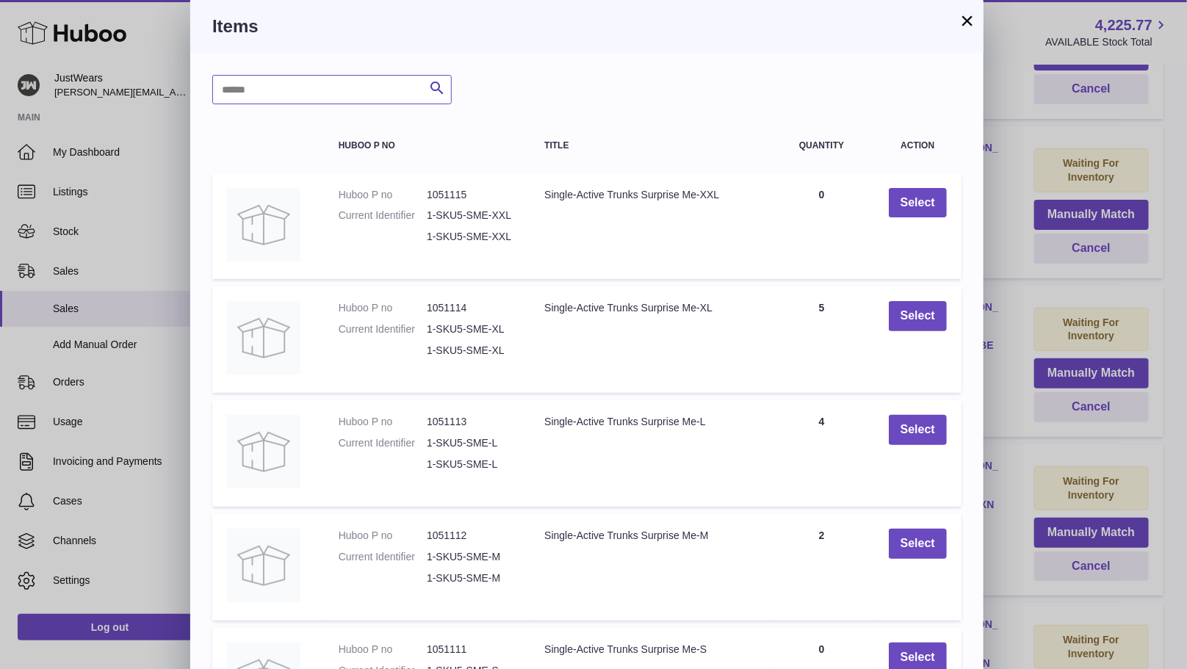
click at [336, 98] on input "text" at bounding box center [332, 89] width 240 height 29
paste input "**********"
type input "**********"
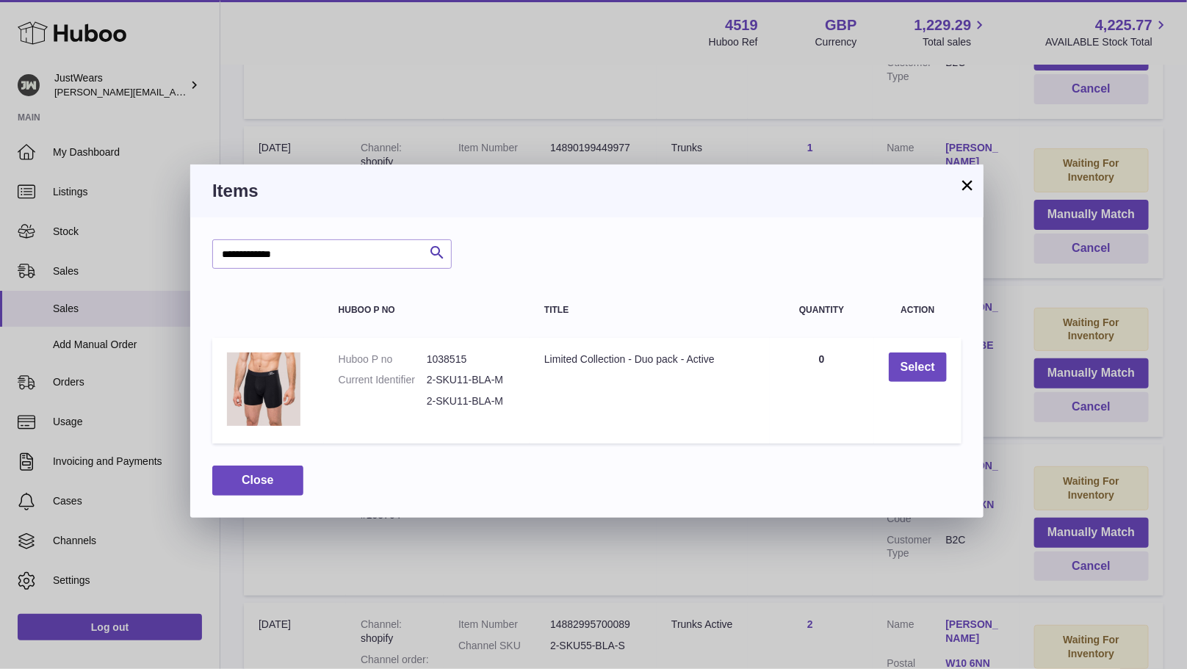
click at [968, 188] on button "×" at bounding box center [968, 185] width 18 height 18
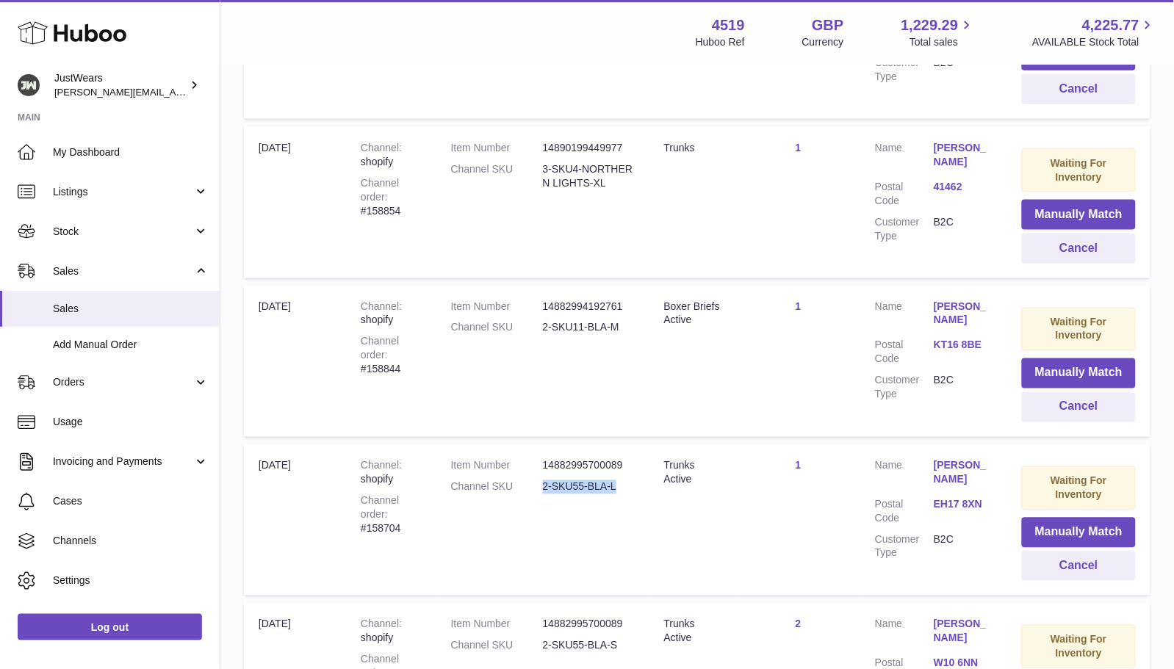
drag, startPoint x: 615, startPoint y: 476, endPoint x: 544, endPoint y: 481, distance: 70.7
click at [544, 481] on dl "Item Number 14882995700089 Channel SKU 2-SKU55-BLA-L" at bounding box center [543, 480] width 184 height 43
copy dl "2-SKU55-BLA-L"
click at [1050, 528] on button "Manually Match" at bounding box center [1079, 533] width 114 height 30
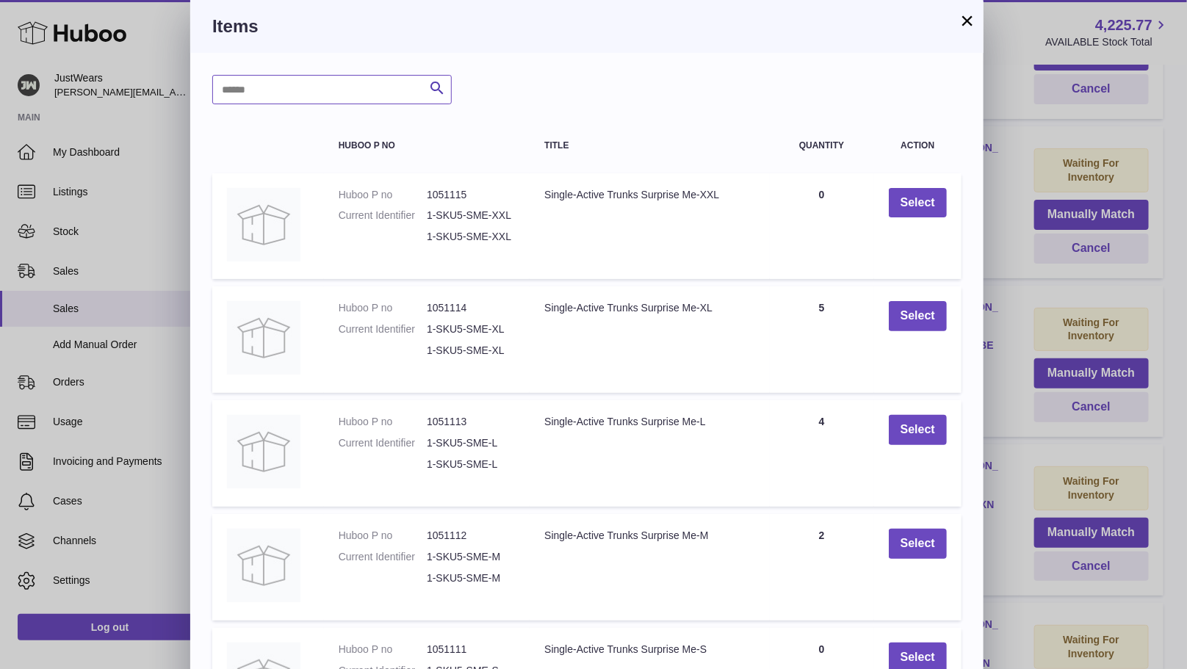
click at [347, 86] on input "text" at bounding box center [332, 89] width 240 height 29
paste input "**********"
click at [221, 87] on input "**********" at bounding box center [332, 89] width 240 height 29
type input "**********"
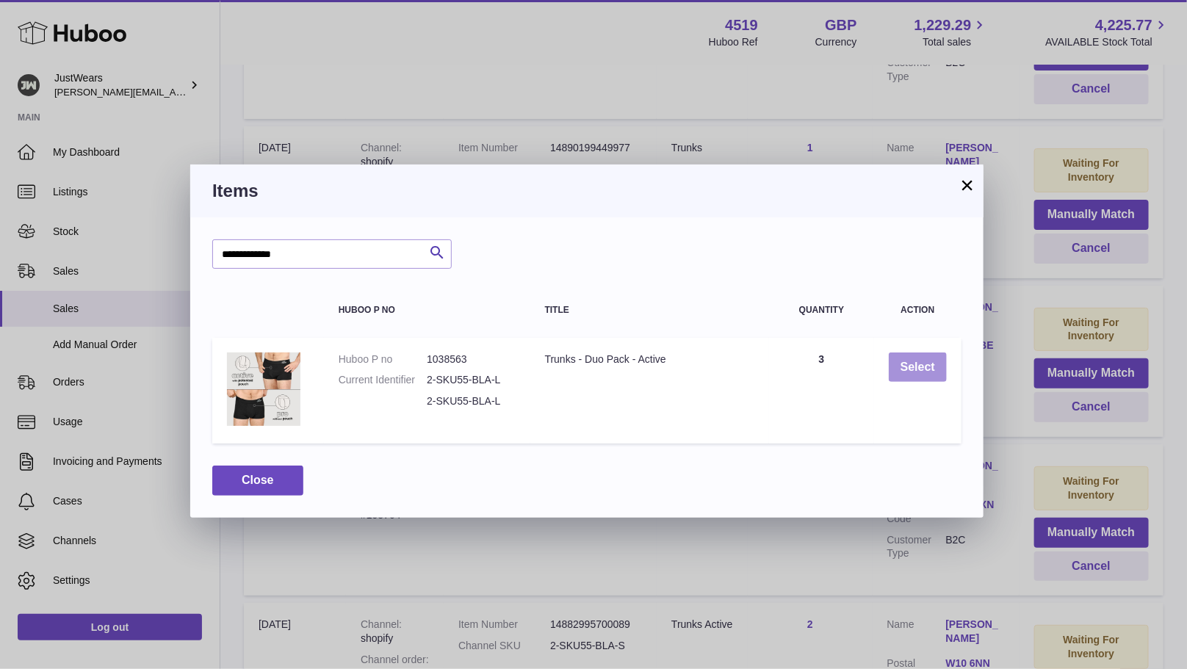
click at [899, 367] on button "Select" at bounding box center [918, 368] width 58 height 30
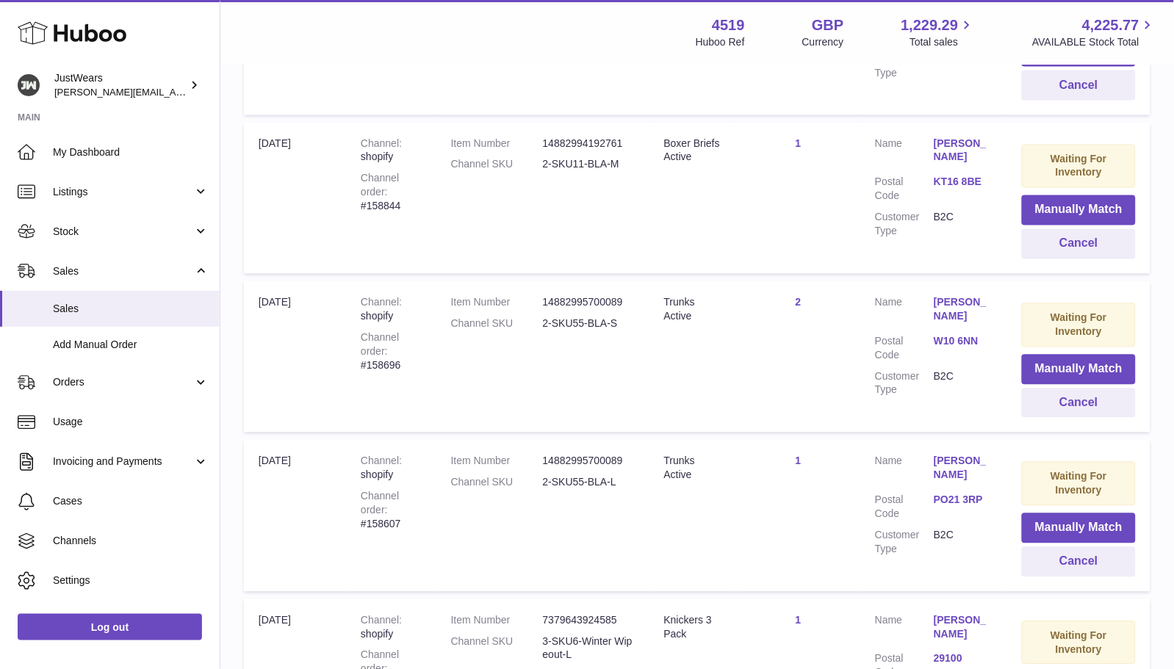
scroll to position [623, 0]
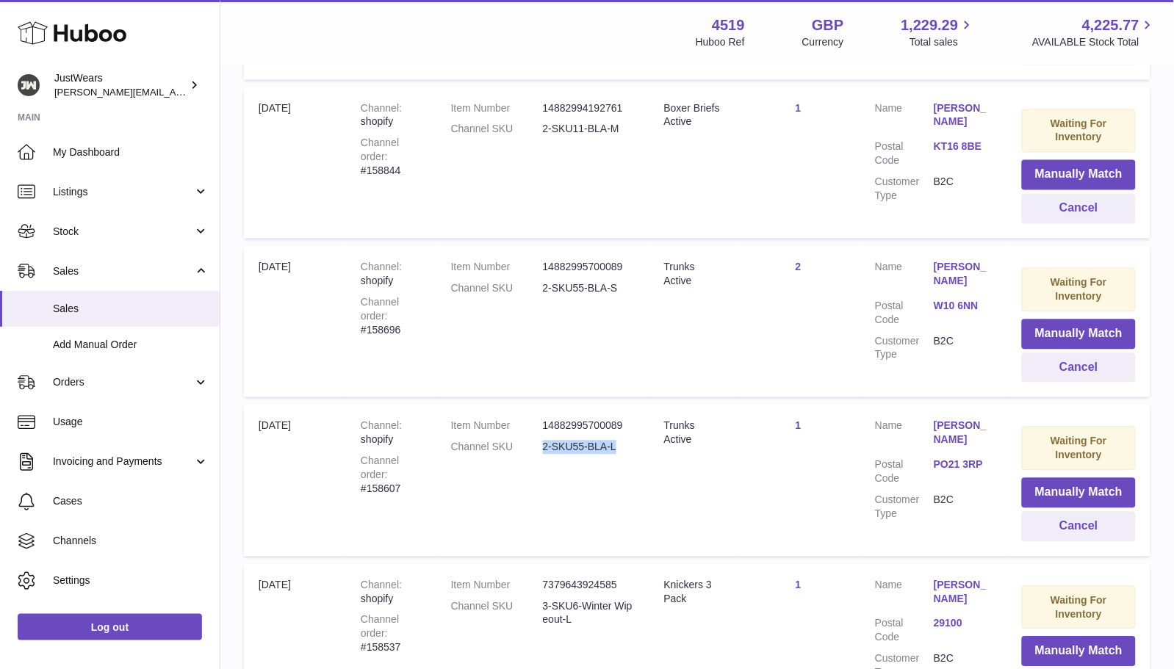
drag, startPoint x: 633, startPoint y: 447, endPoint x: 546, endPoint y: 445, distance: 87.5
click at [546, 445] on dd "2-SKU55-BLA-L" at bounding box center [589, 448] width 92 height 14
copy dd "2-SKU55-BLA-L"
click at [1076, 484] on button "Manually Match" at bounding box center [1079, 493] width 114 height 30
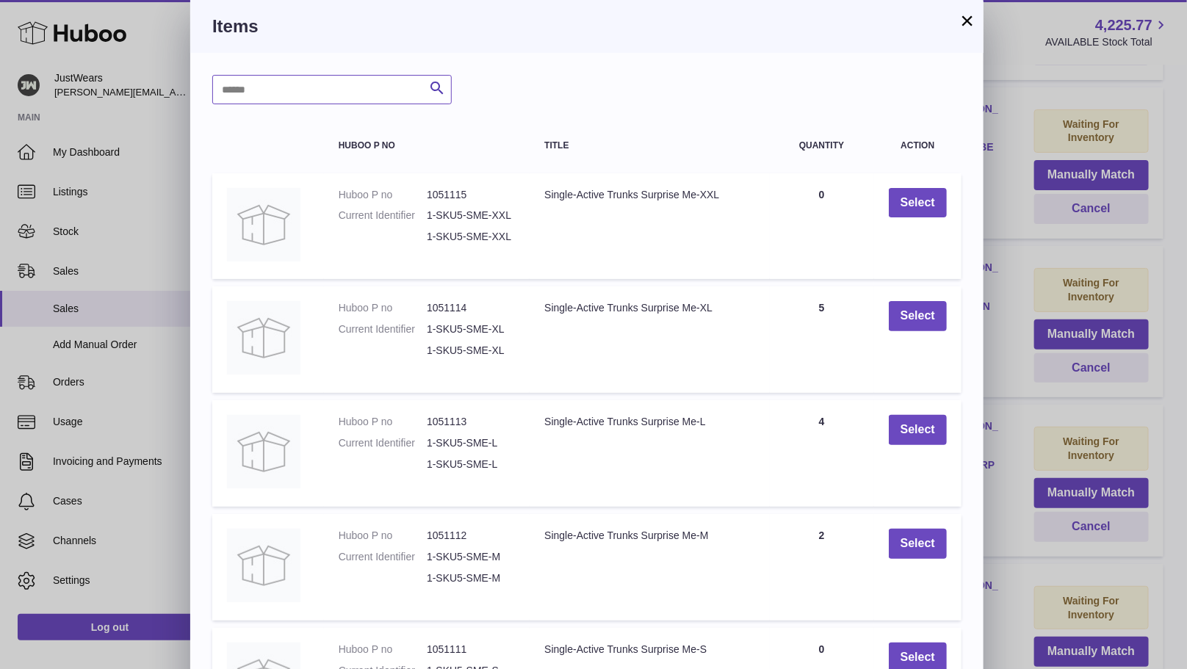
click at [363, 97] on input "text" at bounding box center [332, 89] width 240 height 29
paste input "**********"
type input "**********"
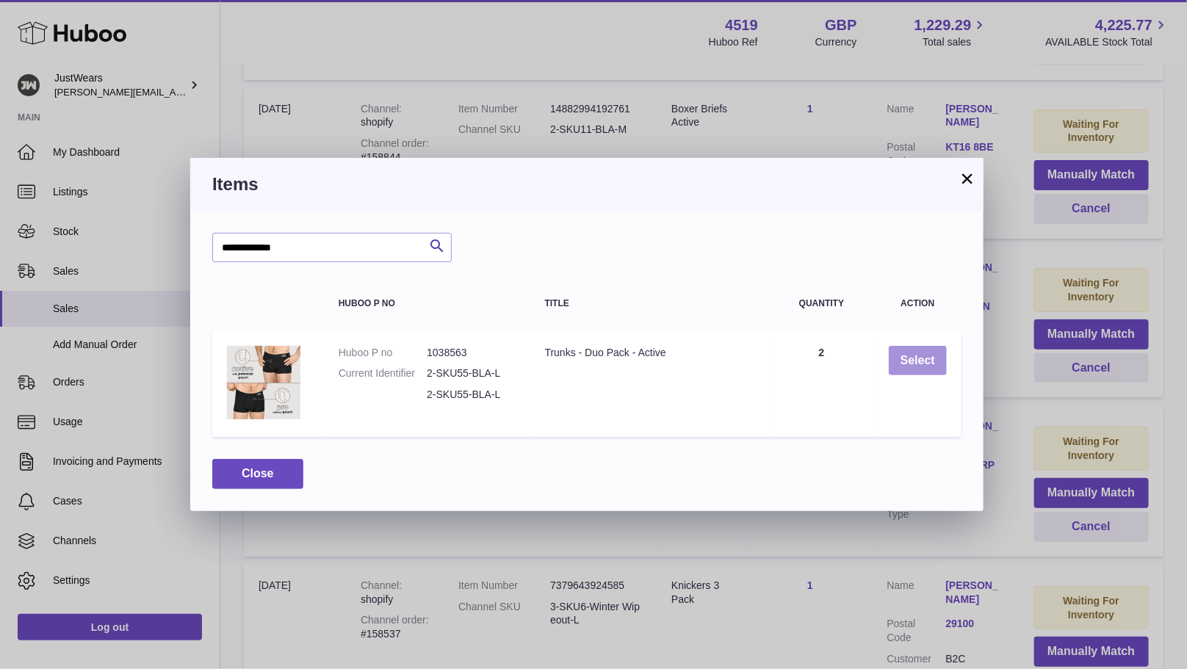
click at [916, 361] on button "Select" at bounding box center [918, 361] width 58 height 30
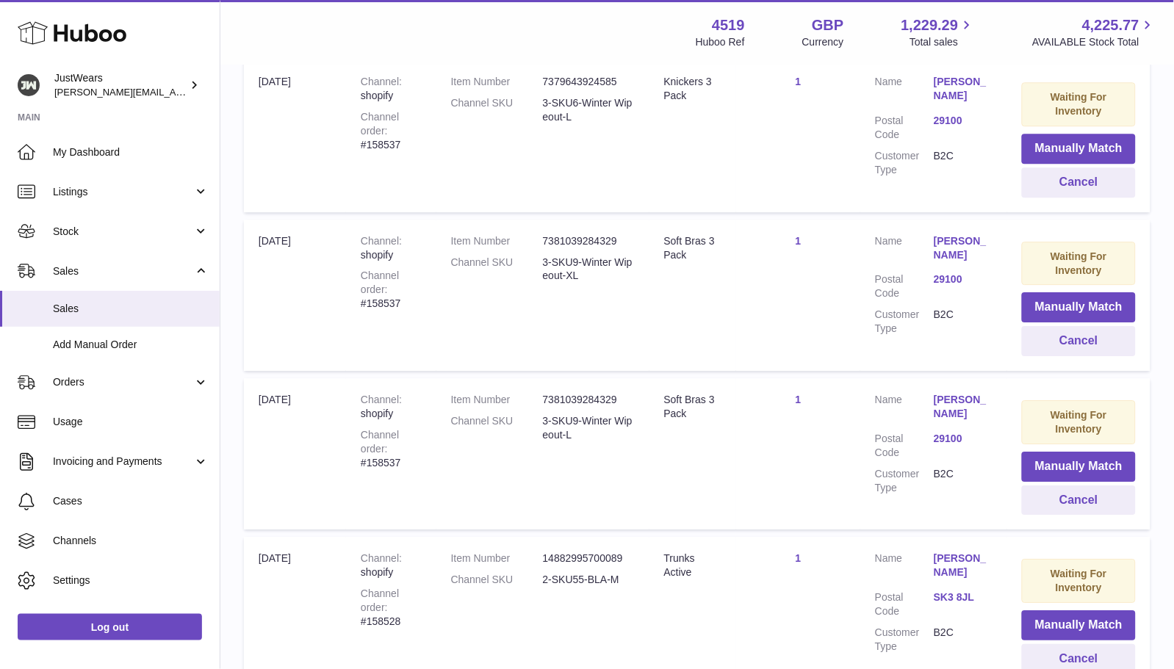
scroll to position [1098, 0]
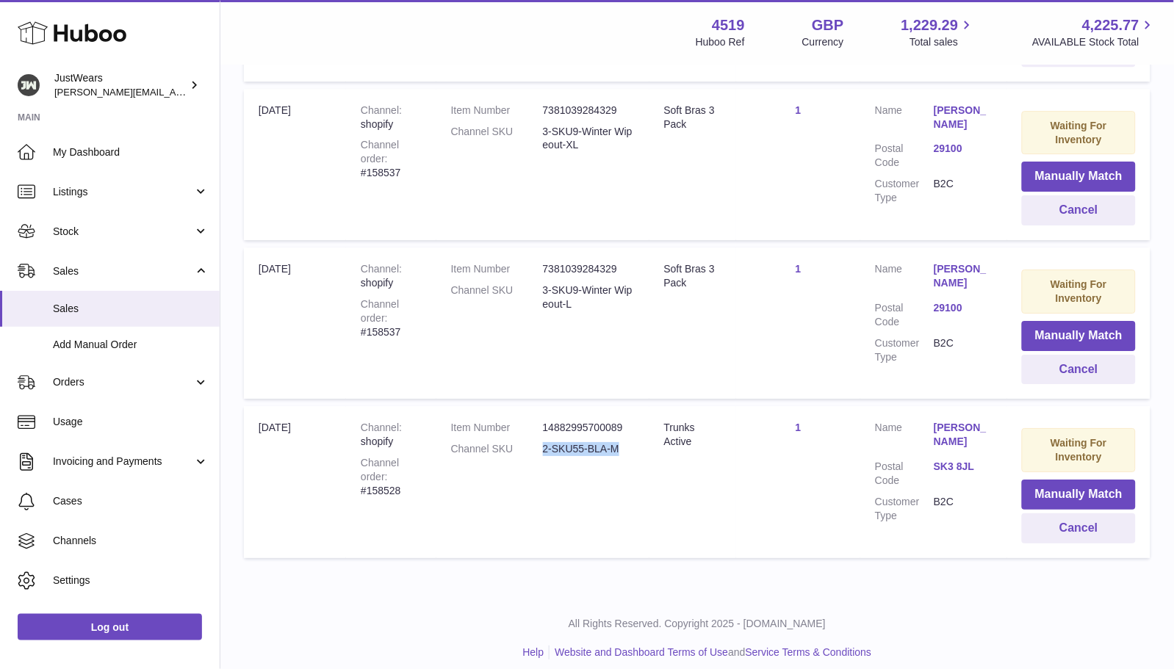
drag, startPoint x: 625, startPoint y: 440, endPoint x: 547, endPoint y: 438, distance: 77.9
click at [547, 442] on dd "2-SKU55-BLA-M" at bounding box center [589, 449] width 92 height 14
copy dd "2-SKU55-BLA-M"
click at [1073, 481] on button "Manually Match" at bounding box center [1079, 495] width 114 height 30
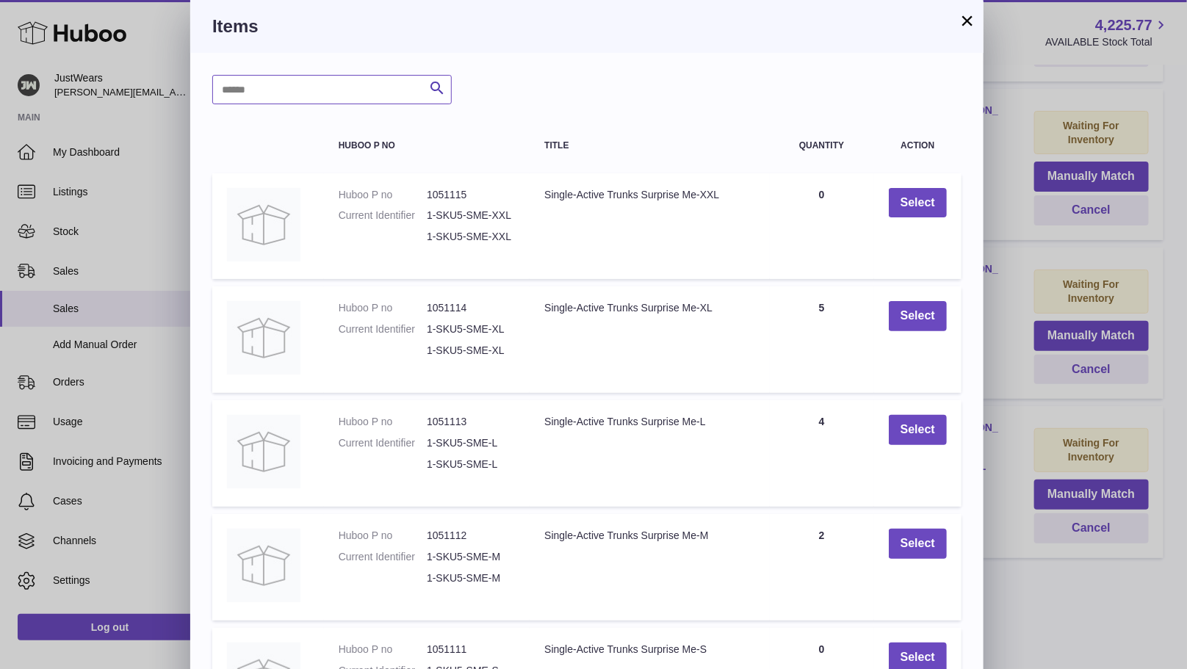
click at [342, 89] on input "text" at bounding box center [332, 89] width 240 height 29
paste input "**********"
type input "**********"
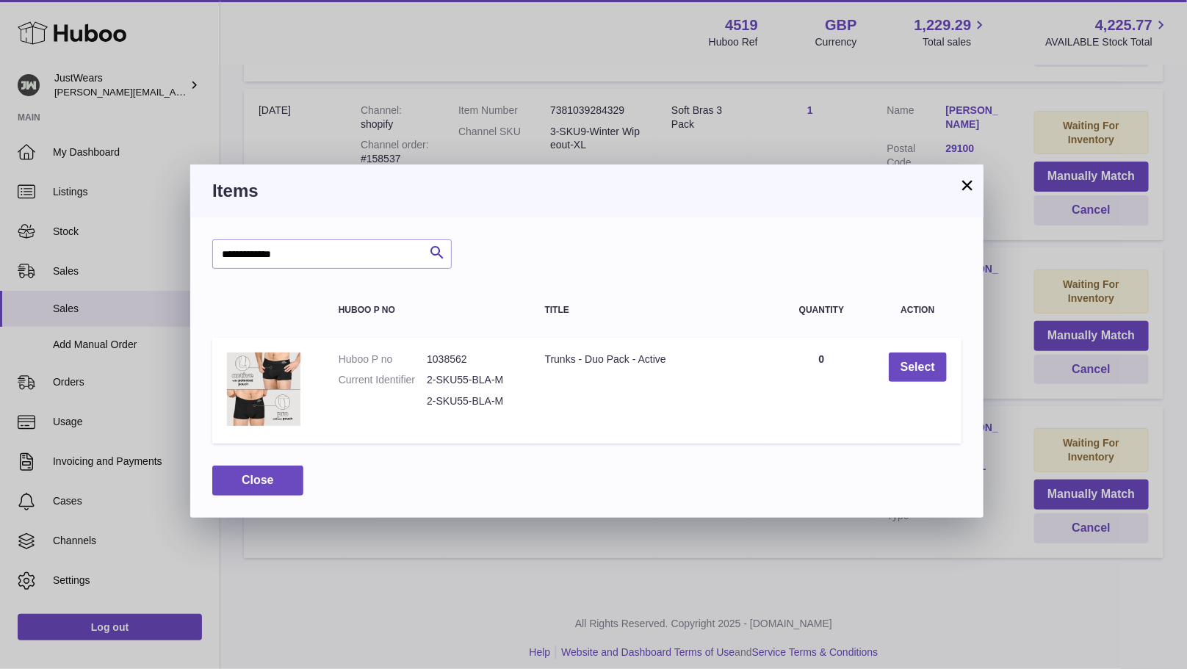
click at [963, 190] on button "×" at bounding box center [968, 185] width 18 height 18
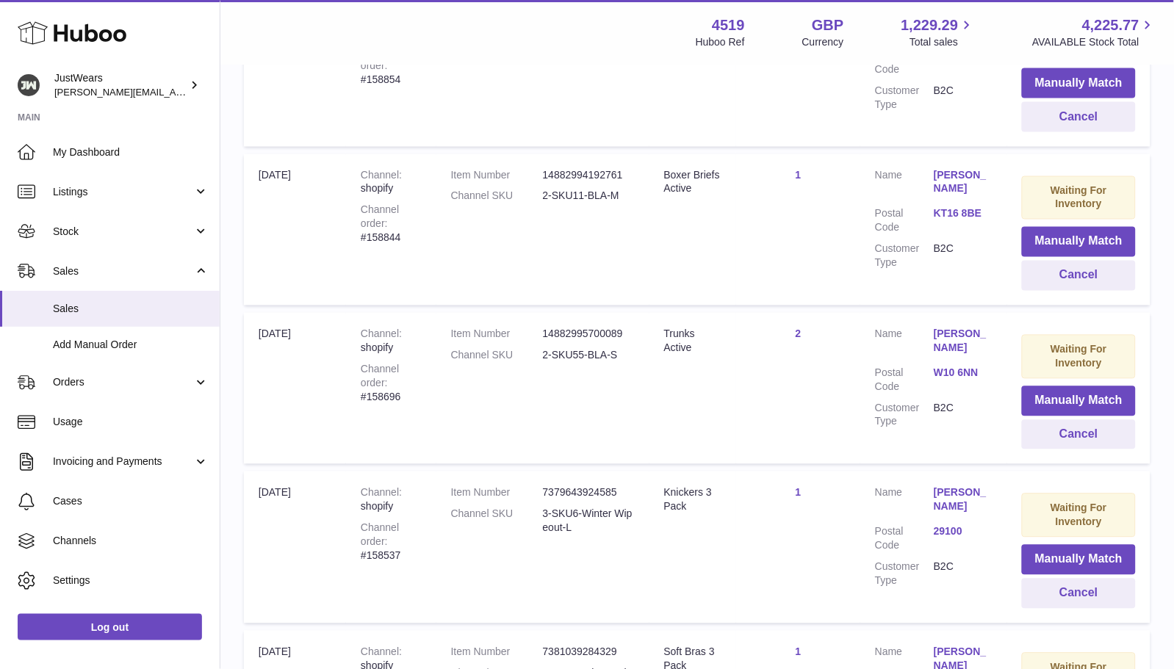
scroll to position [429, 0]
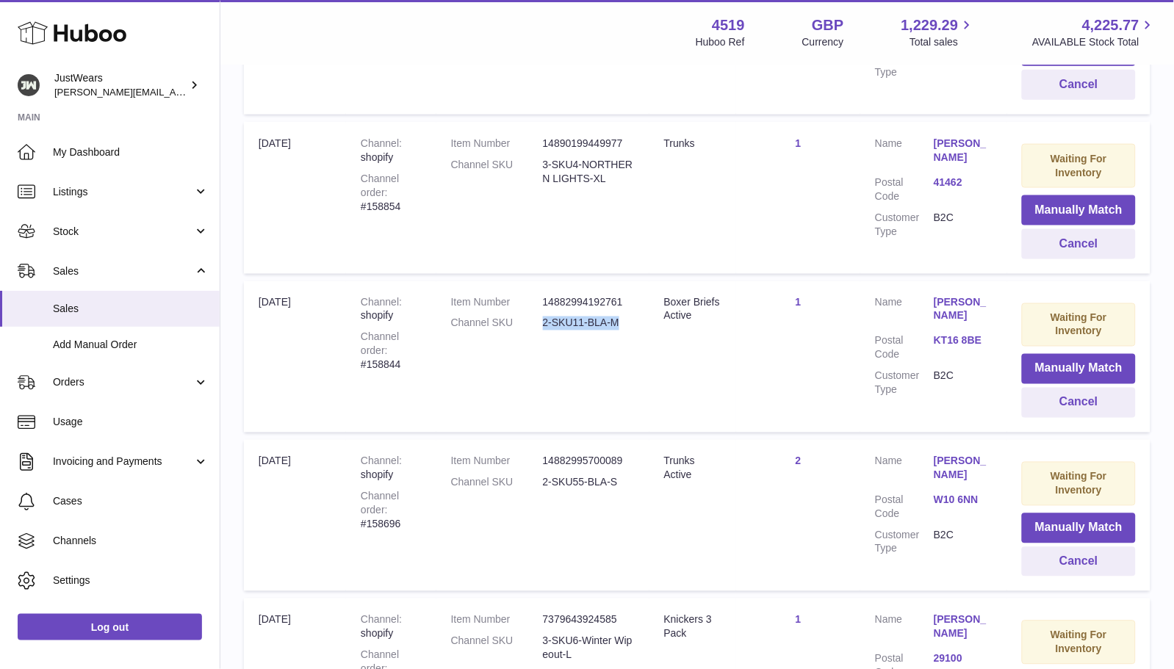
drag, startPoint x: 625, startPoint y: 322, endPoint x: 543, endPoint y: 317, distance: 81.7
click at [543, 317] on dl "Item Number 14882994192761 Channel SKU 2-SKU11-BLA-M" at bounding box center [543, 317] width 184 height 43
copy dl "2-SKU11-BLA-M"
click at [1070, 358] on button "Manually Match" at bounding box center [1079, 369] width 114 height 30
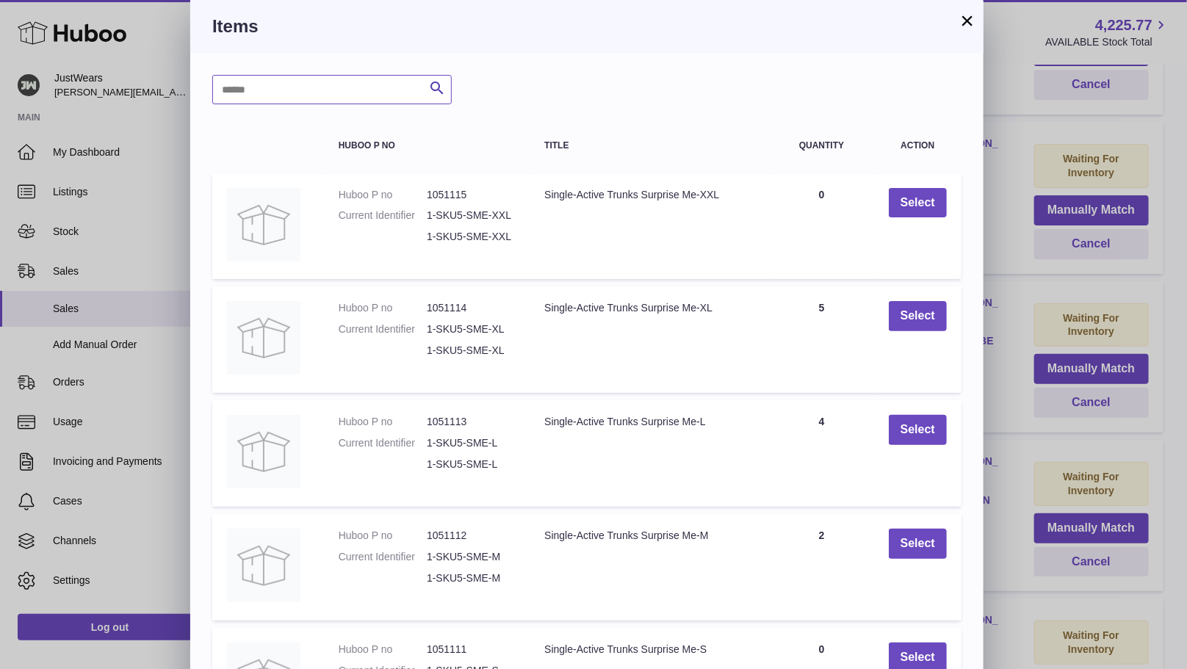
click at [355, 101] on input "text" at bounding box center [332, 89] width 240 height 29
paste input "**********"
type input "**********"
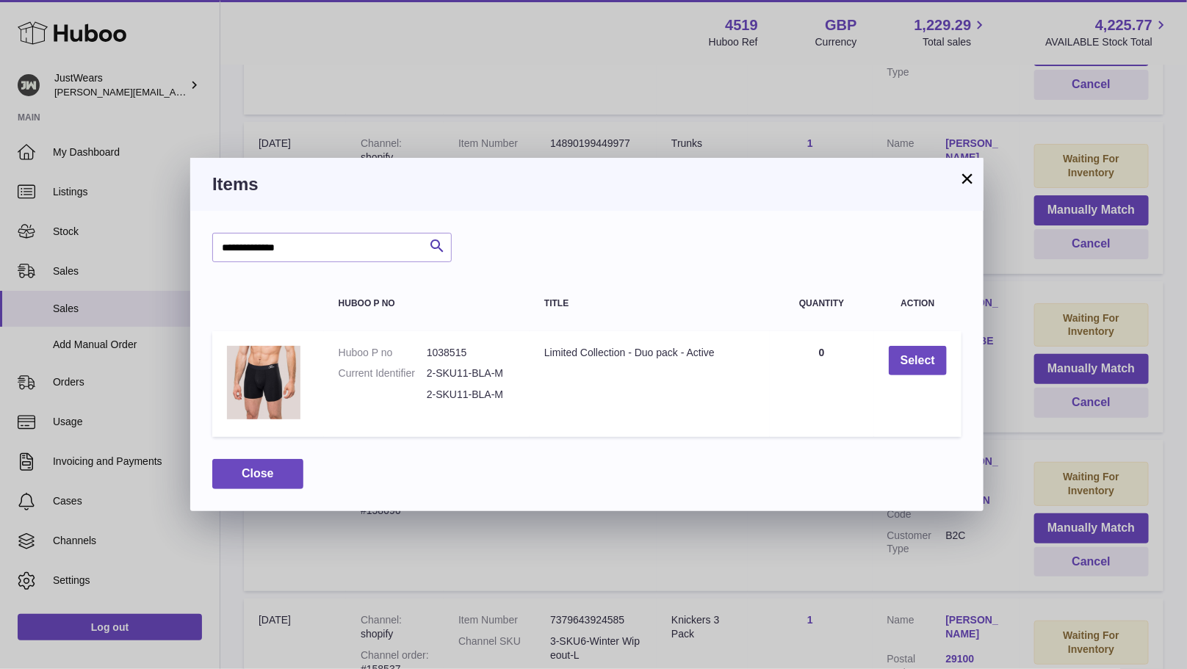
click at [961, 179] on button "×" at bounding box center [968, 179] width 18 height 18
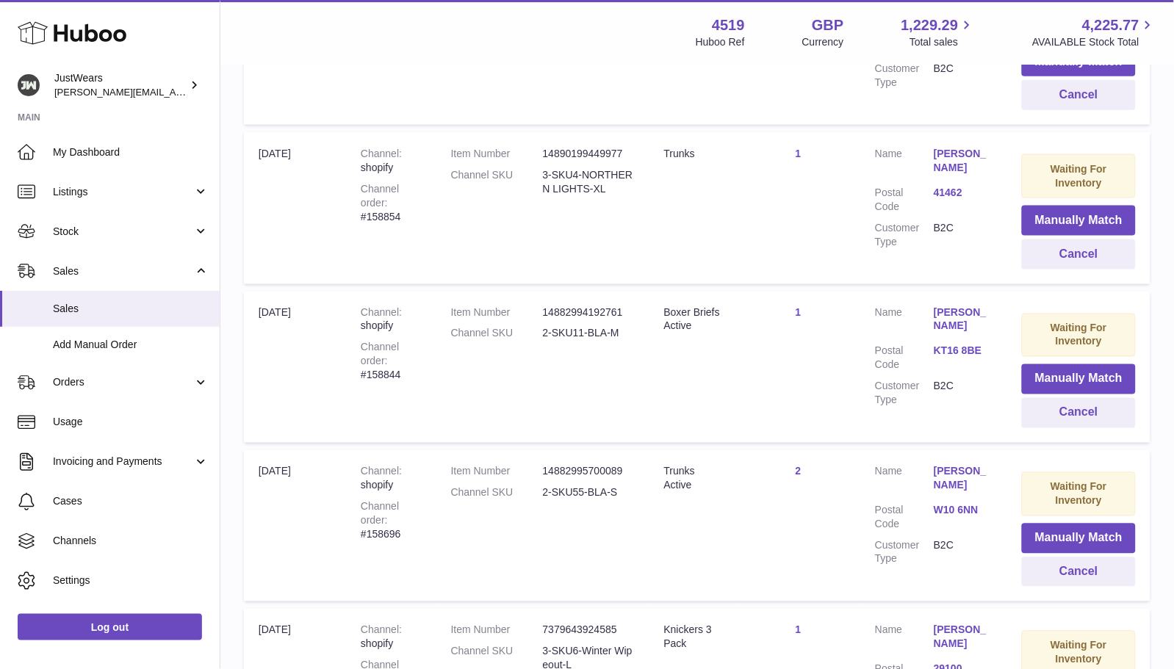
scroll to position [0, 0]
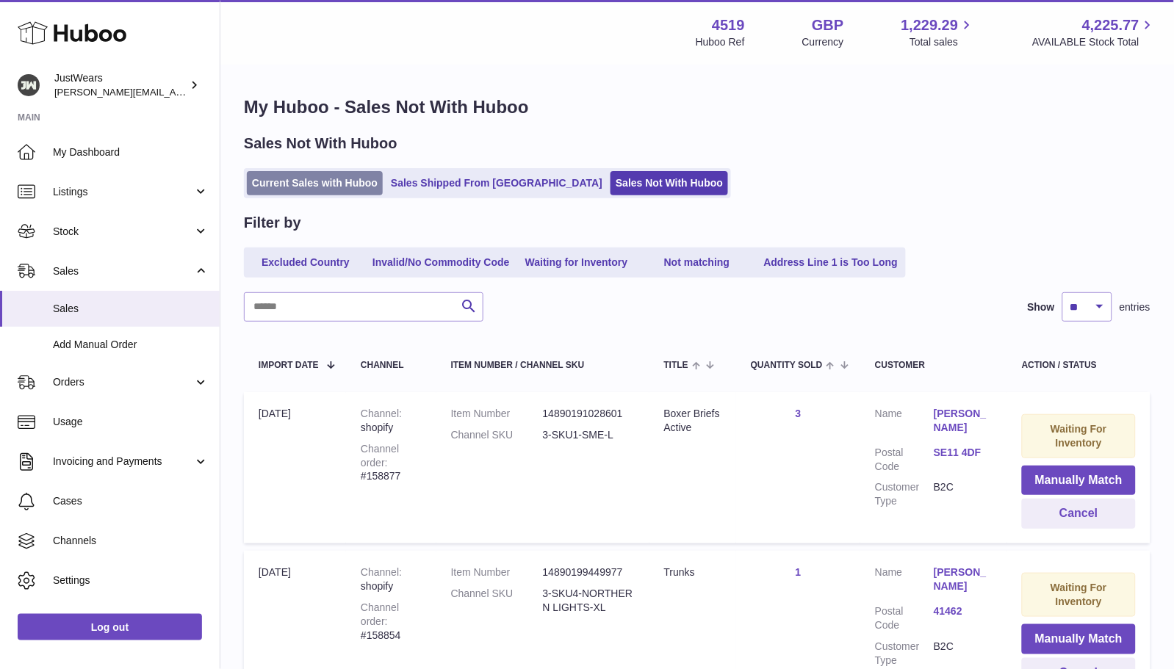
click at [324, 184] on link "Current Sales with Huboo" at bounding box center [315, 183] width 136 height 24
